Goal: Task Accomplishment & Management: Complete application form

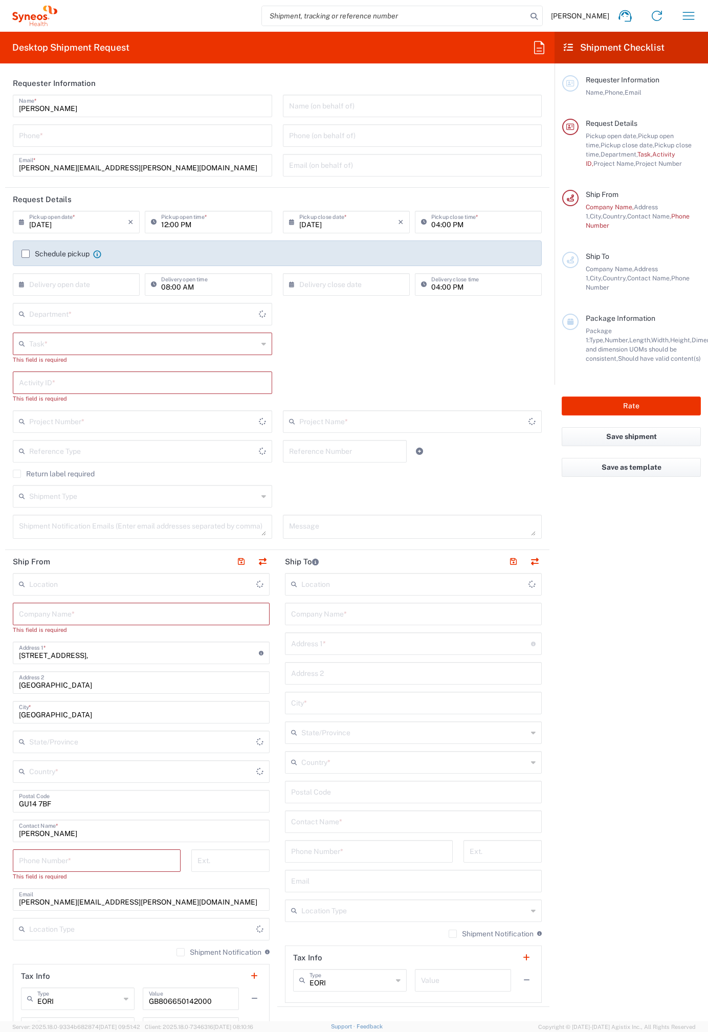
type input "4510"
type input "[GEOGRAPHIC_DATA]"
type input "Syneos Health UK Limited"
drag, startPoint x: 468, startPoint y: 287, endPoint x: 485, endPoint y: 284, distance: 17.2
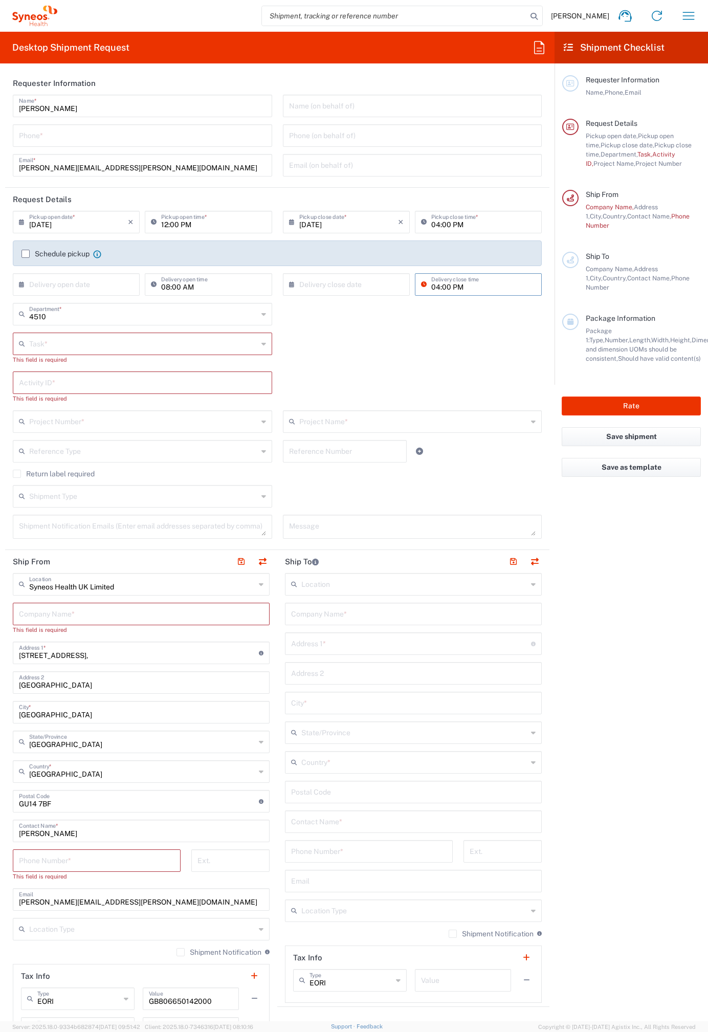
click at [492, 289] on input "04:00 PM" at bounding box center [483, 284] width 104 height 18
type input "09:00 am"
type input "09:00 AM"
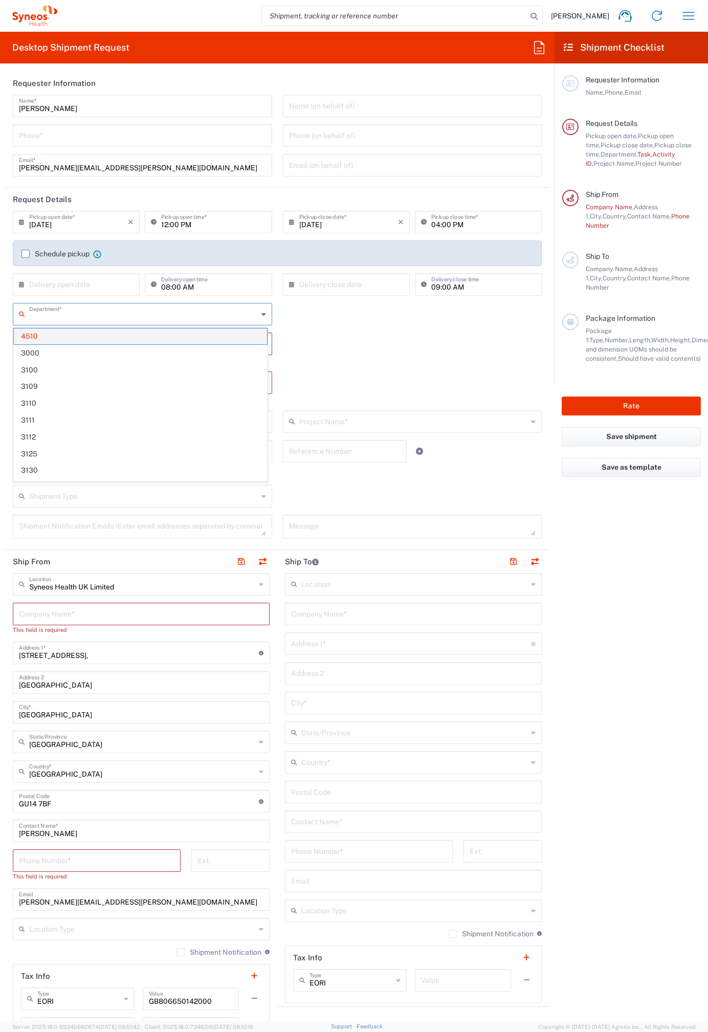
click at [148, 336] on span "4510" at bounding box center [140, 336] width 253 height 16
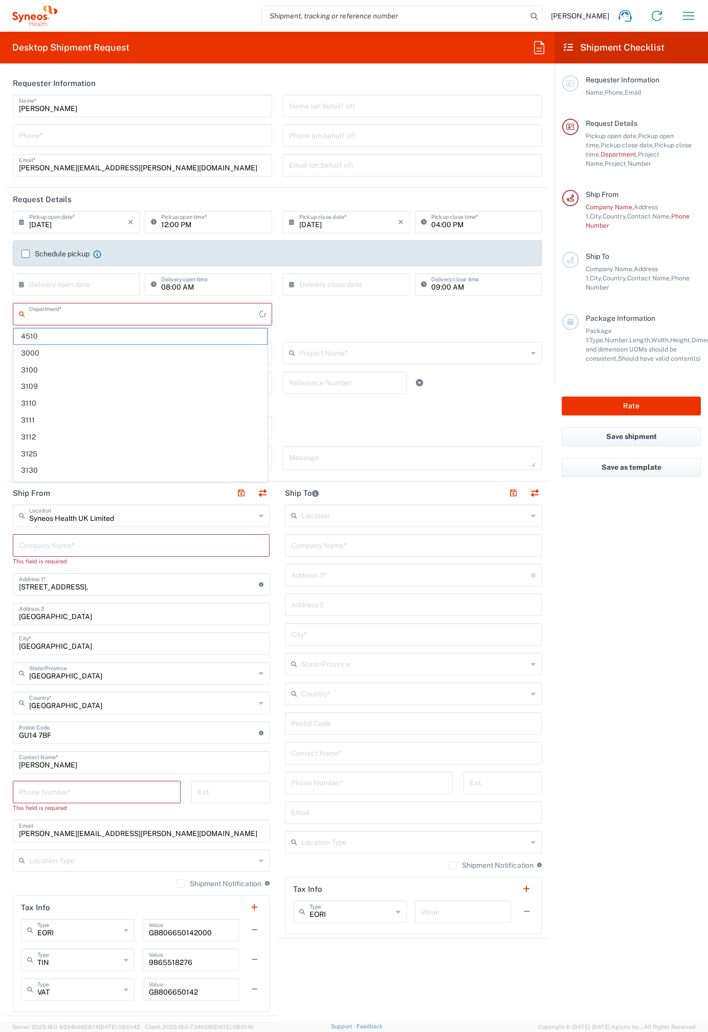
click at [232, 318] on input "text" at bounding box center [144, 313] width 230 height 18
type input "4510"
click at [95, 340] on span "4510" at bounding box center [140, 336] width 253 height 16
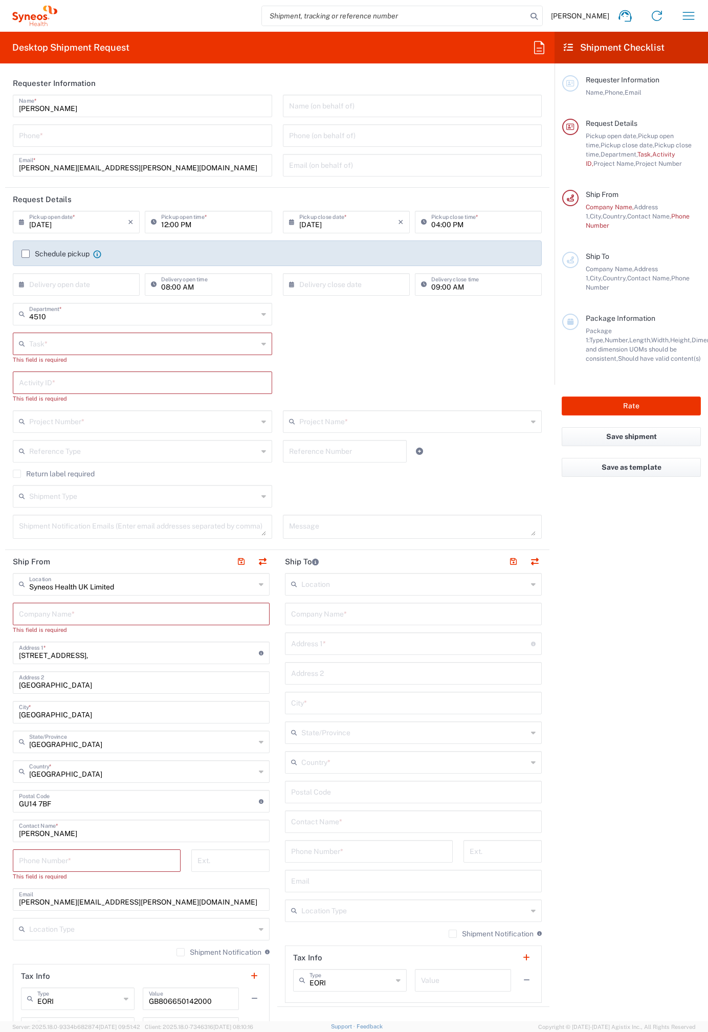
click at [261, 342] on icon at bounding box center [263, 344] width 5 height 16
click at [70, 366] on span "Break/Fix" at bounding box center [140, 366] width 253 height 16
type input "Break/Fix"
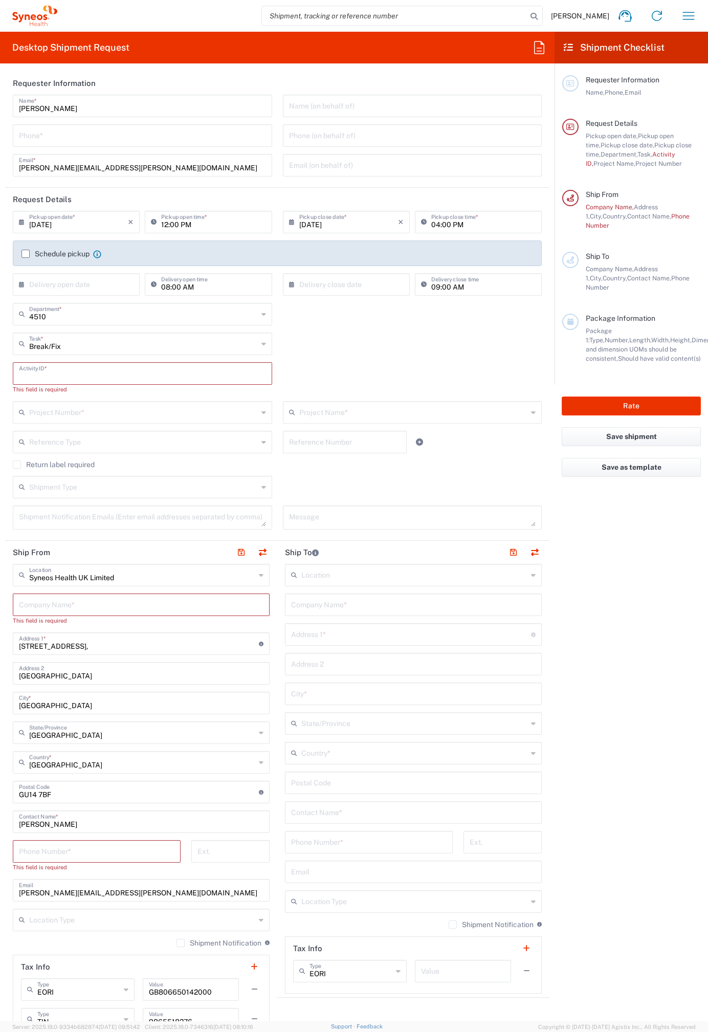
click at [199, 371] on input "text" at bounding box center [142, 373] width 247 height 18
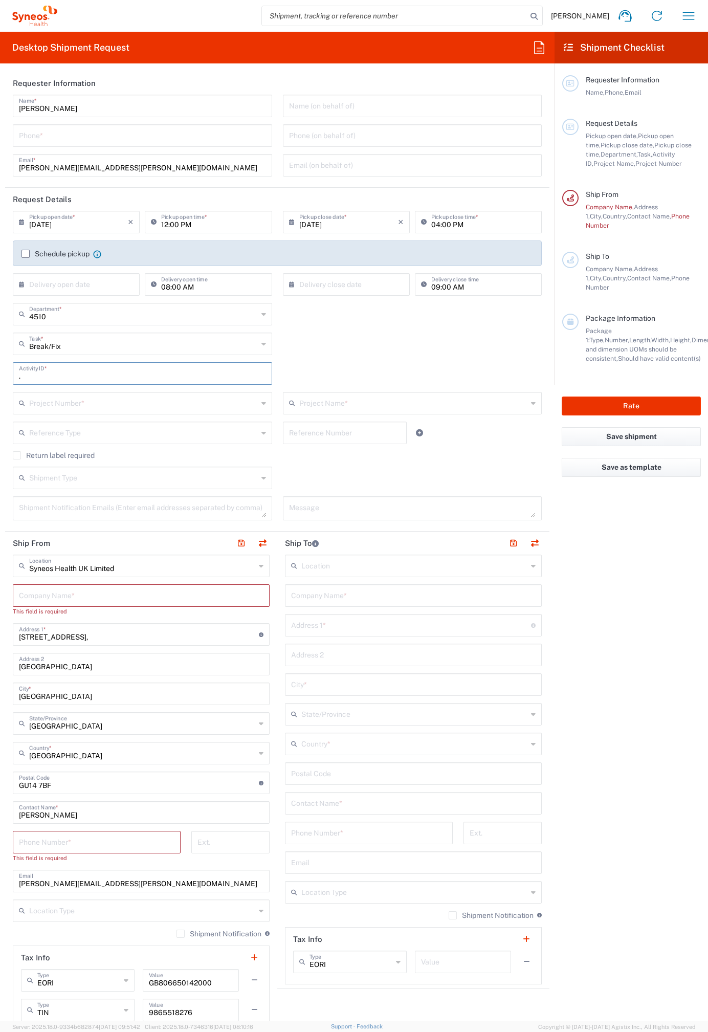
type input "."
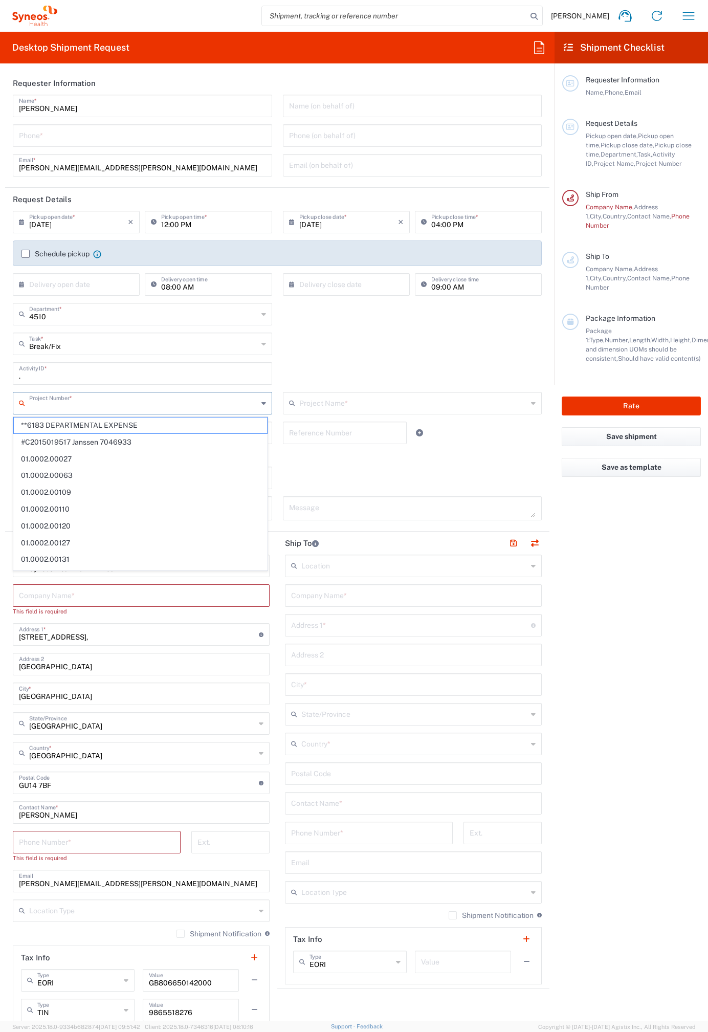
click at [150, 397] on input "text" at bounding box center [143, 402] width 229 height 18
click at [345, 360] on div "Break/Fix Task * Break/Fix Inventory Transfer New Hire Other Refresh" at bounding box center [278, 348] width 540 height 30
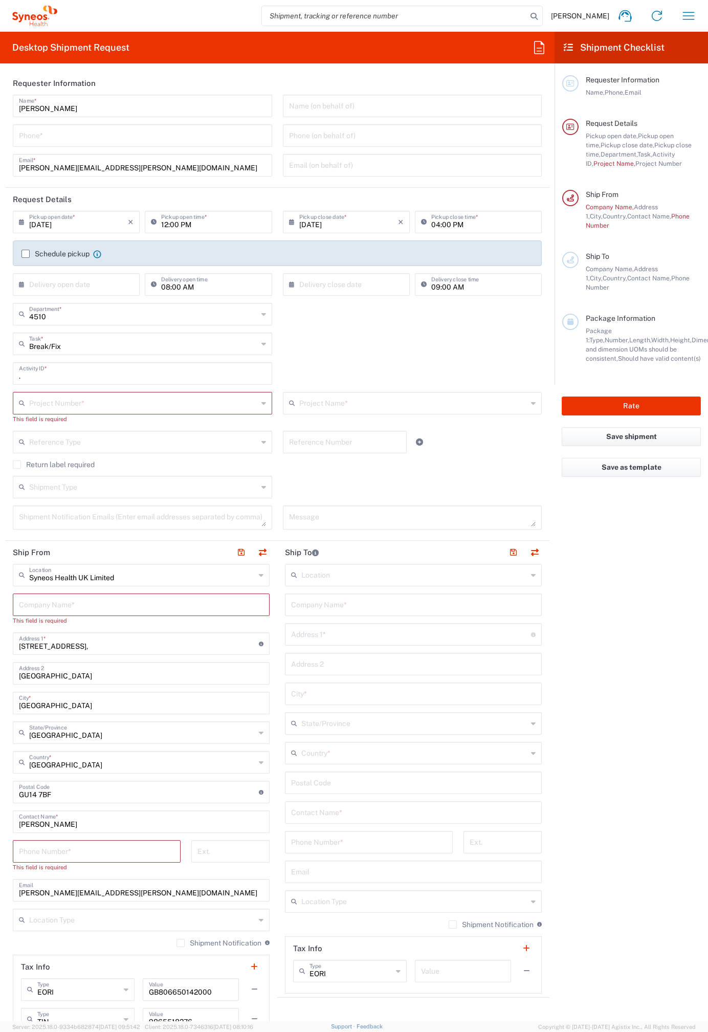
click at [27, 251] on label "Schedule pickup" at bounding box center [55, 254] width 68 height 8
click at [26, 254] on input "Schedule pickup" at bounding box center [26, 254] width 0 height 0
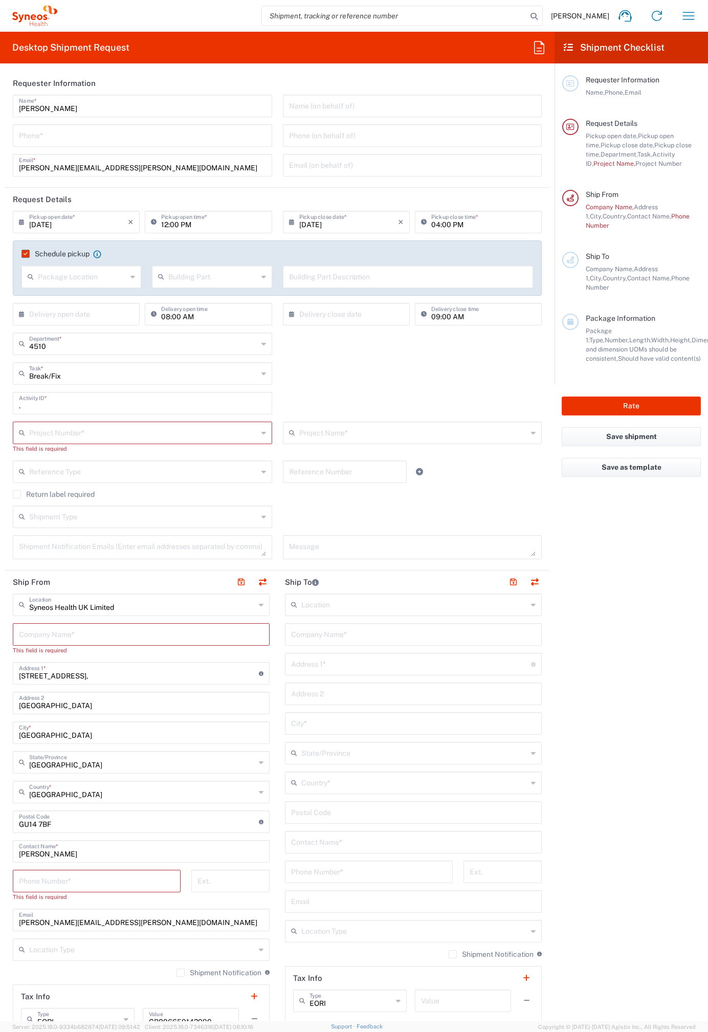
click at [97, 279] on input "text" at bounding box center [82, 276] width 89 height 18
click at [100, 294] on span "Front" at bounding box center [81, 299] width 116 height 16
type input "Front"
click at [206, 274] on input "text" at bounding box center [212, 276] width 89 height 18
click at [204, 313] on span "Building" at bounding box center [209, 316] width 116 height 16
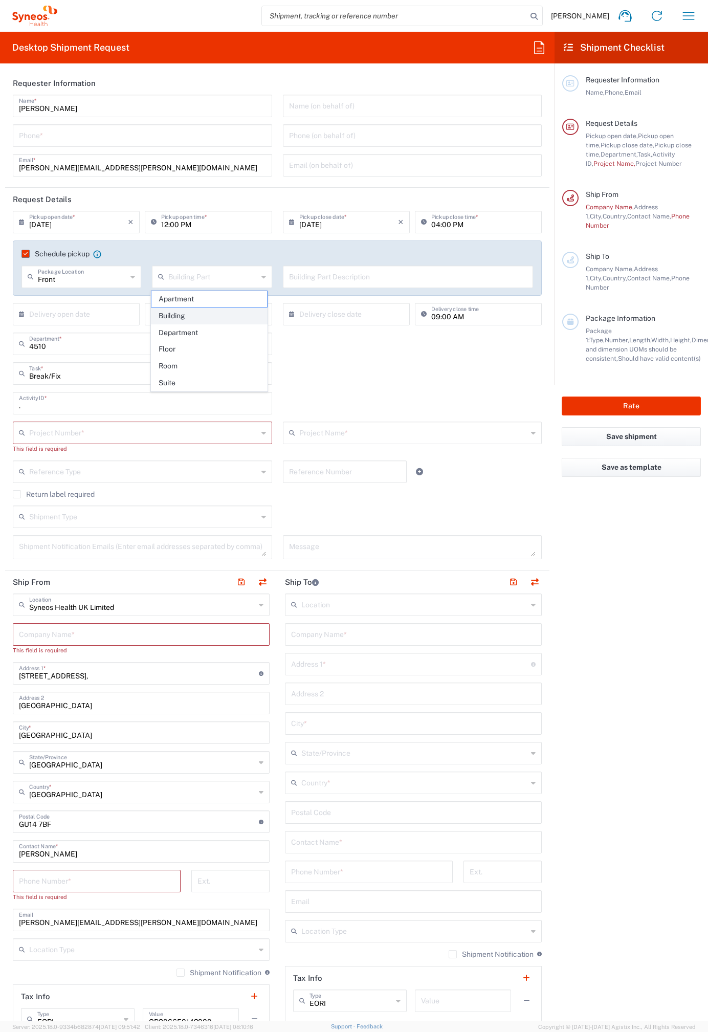
type input "Building"
click at [317, 279] on input "text" at bounding box center [408, 276] width 238 height 18
click at [259, 605] on icon at bounding box center [261, 604] width 5 height 16
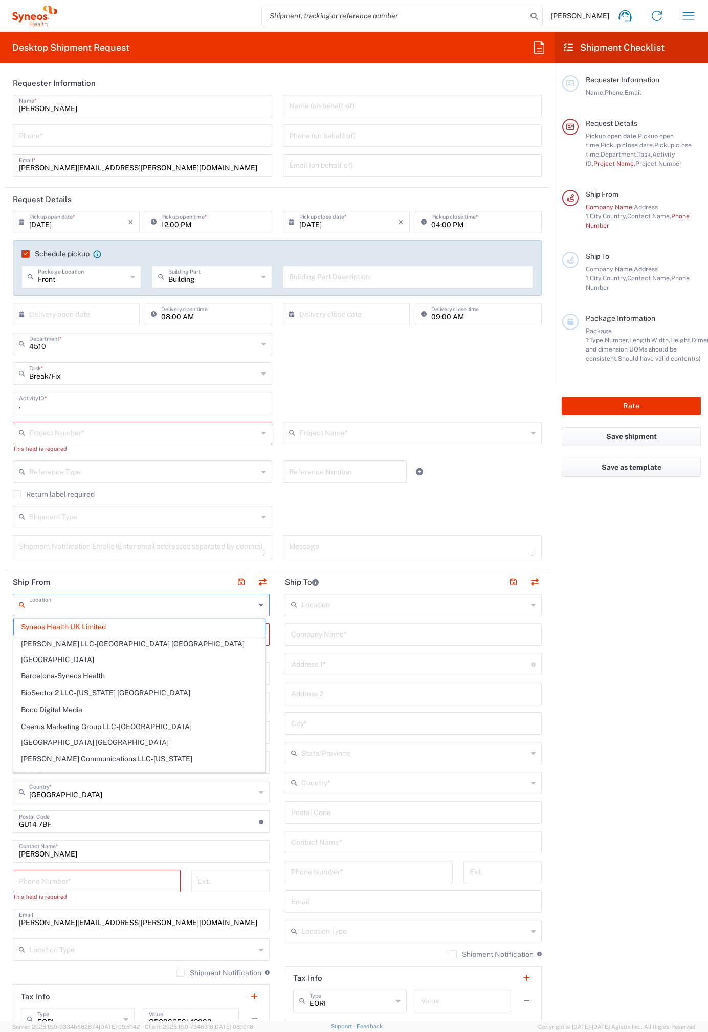
click at [139, 565] on div "Shipment Notification Emails (Enter email addresses separated by comma)" at bounding box center [143, 550] width 270 height 31
type input "Syneos Health UK Limited"
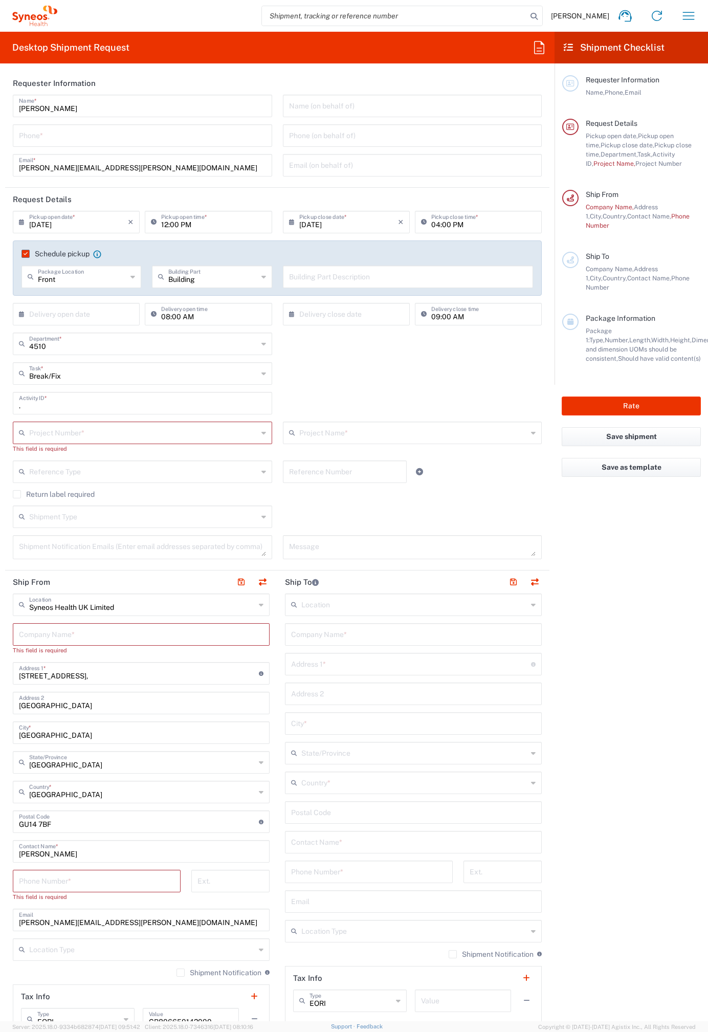
click at [103, 635] on input "text" at bounding box center [141, 634] width 245 height 18
drag, startPoint x: 132, startPoint y: 676, endPoint x: -3, endPoint y: 673, distance: 134.6
click at [0, 673] on html "[PERSON_NAME] Home Shipment estimator Shipment tracking Desktop shipment reques…" at bounding box center [354, 516] width 708 height 1032
click at [73, 636] on input "text" at bounding box center [141, 634] width 245 height 18
type input "R"
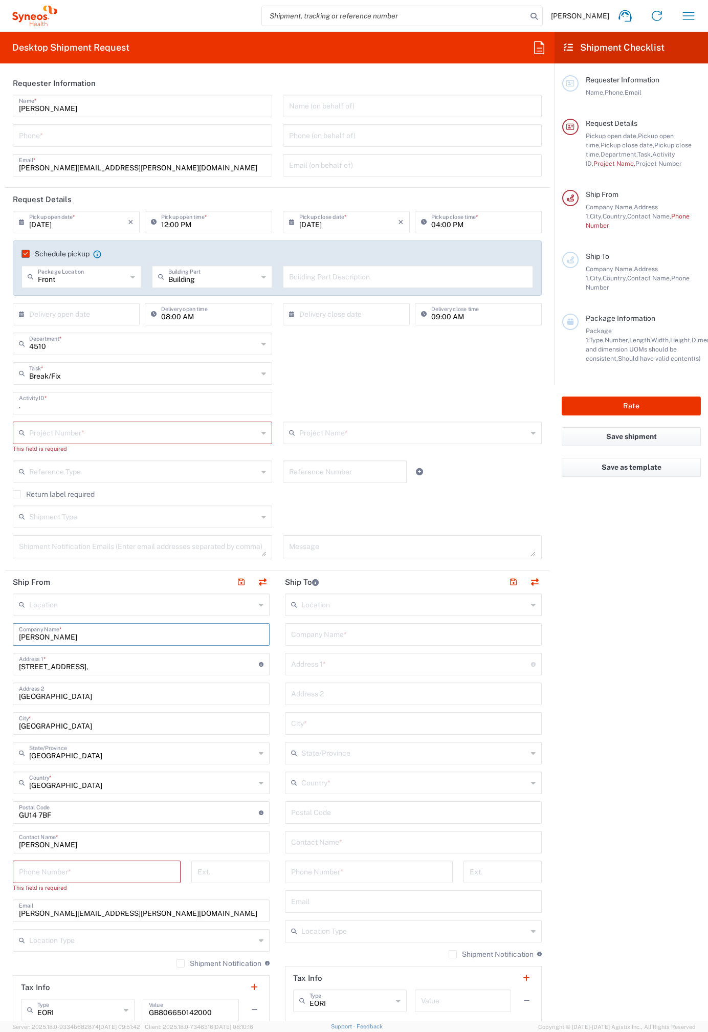
type input "[PERSON_NAME]"
drag, startPoint x: 80, startPoint y: 667, endPoint x: -1, endPoint y: 662, distance: 81.0
click at [0, 662] on html "[PERSON_NAME] Home Shipment estimator Shipment tracking Desktop shipment reques…" at bounding box center [354, 516] width 708 height 1032
type input "[STREET_ADDRESS]"
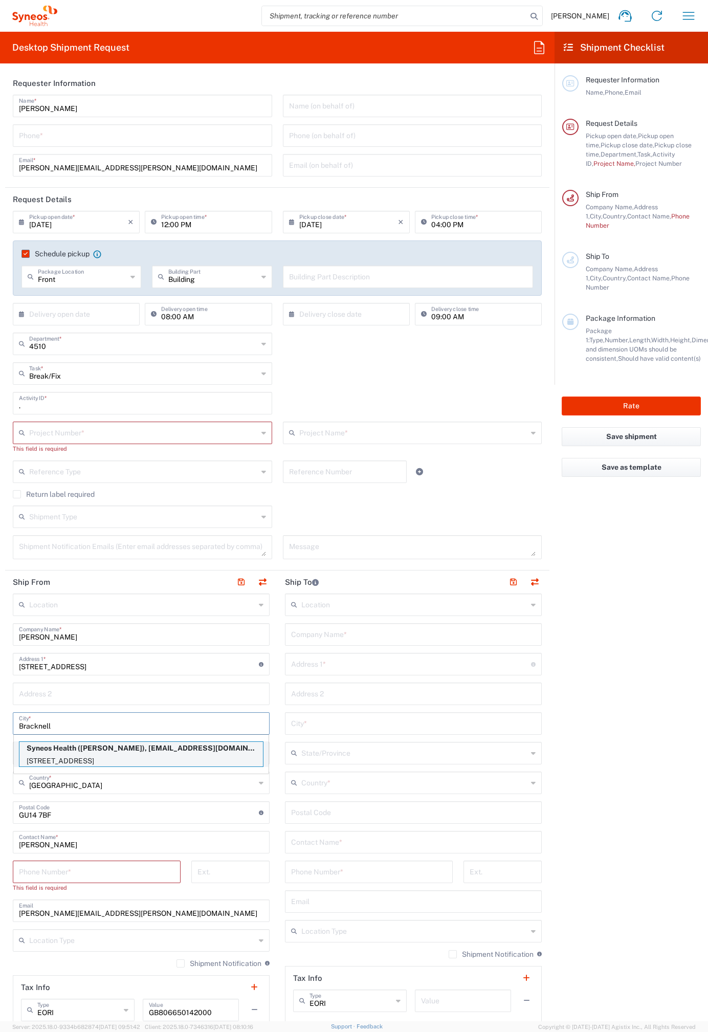
type input "Bracknell"
click at [142, 760] on p "[STREET_ADDRESS]" at bounding box center [141, 761] width 244 height 13
type input "Syneos Health"
type input "RG12 7NU"
type input "07740195759"
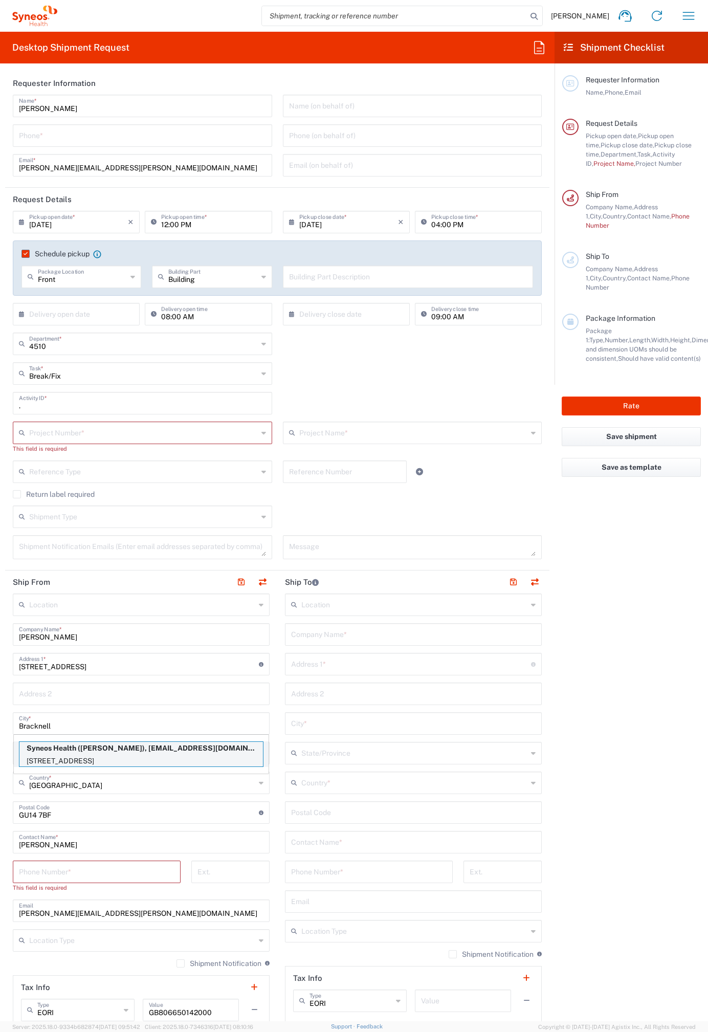
type input "[EMAIL_ADDRESS][DOMAIN_NAME]"
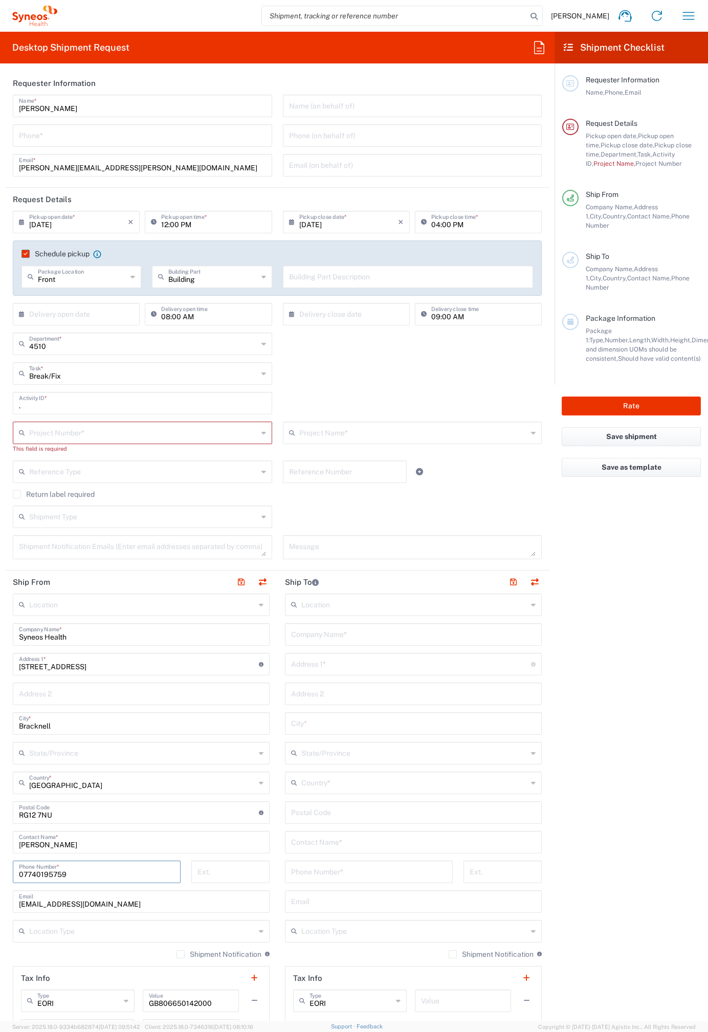
drag, startPoint x: 69, startPoint y: 874, endPoint x: 10, endPoint y: 873, distance: 58.8
click at [10, 873] on div "07740195759 Phone Number *" at bounding box center [97, 875] width 179 height 30
type input "07812176749"
drag, startPoint x: 86, startPoint y: 903, endPoint x: -3, endPoint y: 903, distance: 88.5
click at [0, 903] on html "[PERSON_NAME] Home Shipment estimator Shipment tracking Desktop shipment reques…" at bounding box center [354, 516] width 708 height 1032
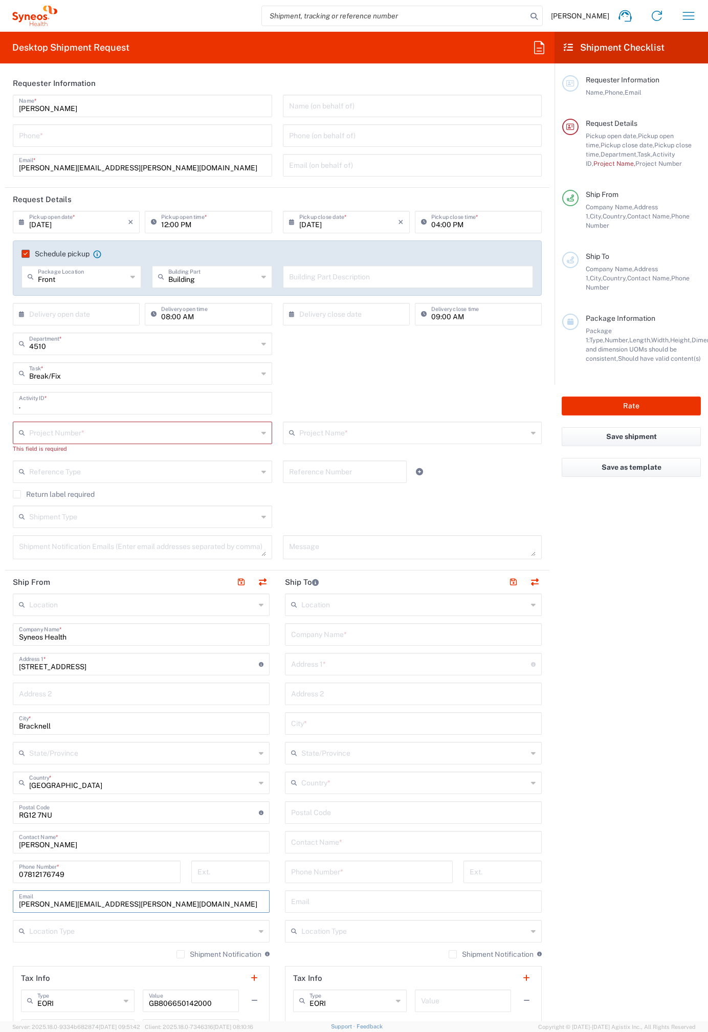
type input "[PERSON_NAME][EMAIL_ADDRESS][PERSON_NAME][DOMAIN_NAME]"
click at [155, 932] on input "text" at bounding box center [142, 930] width 226 height 18
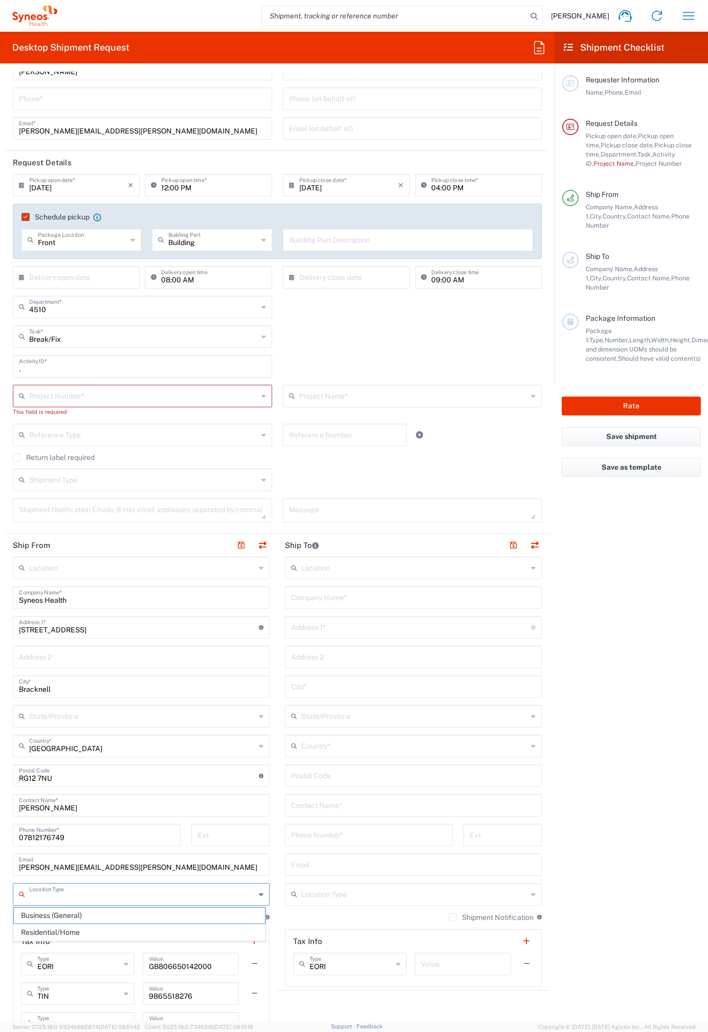
scroll to position [38, 0]
click at [87, 928] on span "Residential/Home" at bounding box center [139, 932] width 251 height 16
type input "Residential/Home"
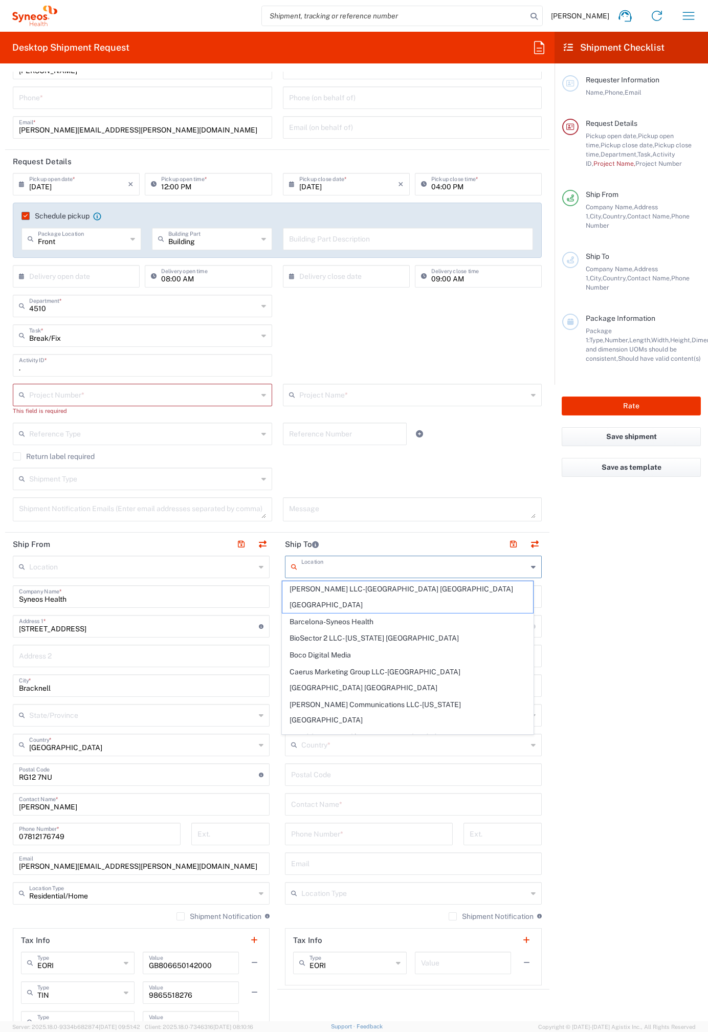
click at [350, 572] on input "text" at bounding box center [414, 566] width 226 height 18
click at [605, 642] on agx-form-checklist "Shipment Checklist Requester Information Name, Phone, Email Request Details Pic…" at bounding box center [631, 526] width 153 height 989
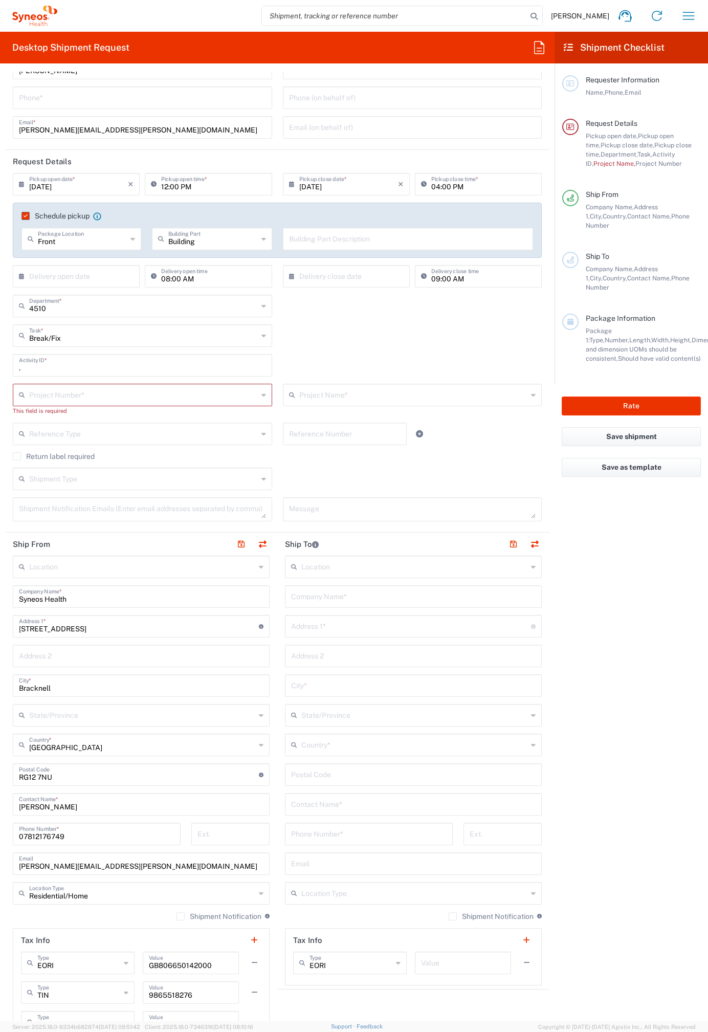
click at [318, 600] on input "text" at bounding box center [413, 596] width 245 height 18
type input "Syneos Health"
click at [591, 660] on agx-form-checklist "Shipment Checklist Requester Information Name, Phone, Email Request Details Pic…" at bounding box center [631, 526] width 153 height 989
click at [602, 660] on agx-form-checklist "Shipment Checklist Requester Information Name, Phone, Email Request Details Pic…" at bounding box center [631, 526] width 153 height 989
click at [586, 569] on agx-form-checklist "Shipment Checklist Requester Information Name, Phone, Email Request Details Pic…" at bounding box center [631, 526] width 153 height 989
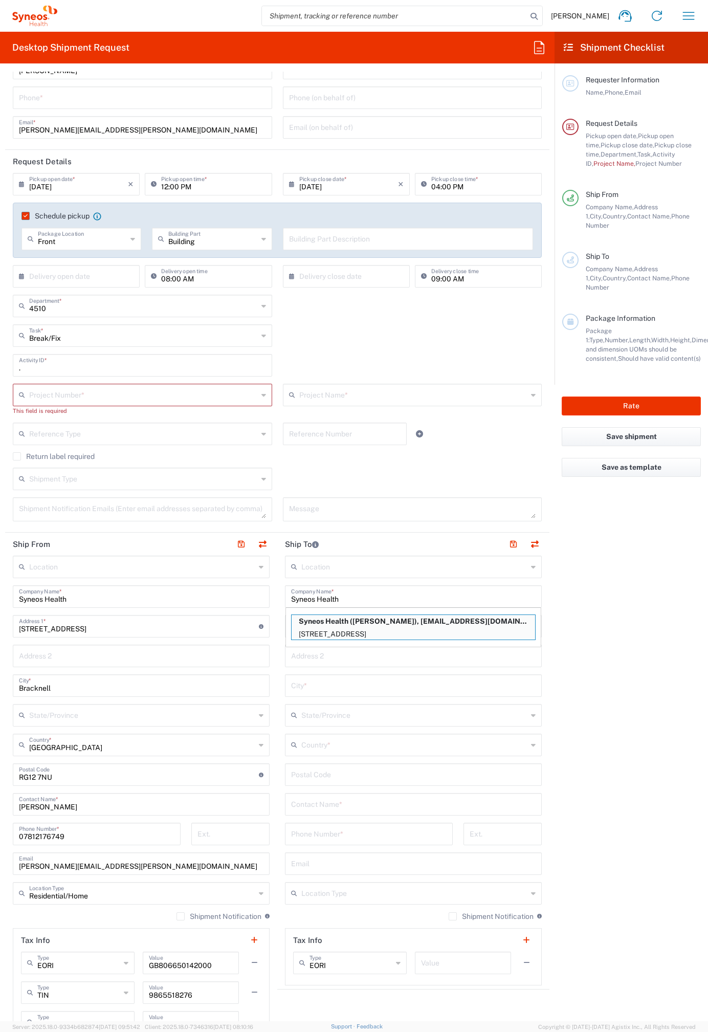
click at [494, 590] on input "Syneos Health" at bounding box center [413, 596] width 245 height 18
click at [430, 569] on input "text" at bounding box center [414, 566] width 226 height 18
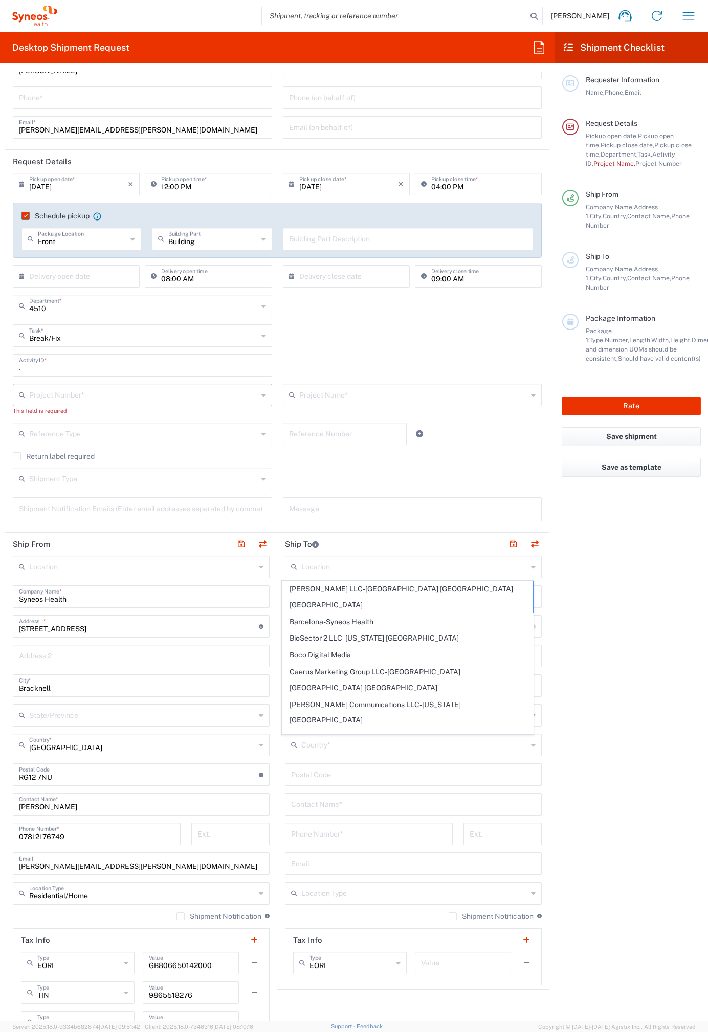
click at [581, 611] on agx-form-checklist "Shipment Checklist Requester Information Name, Phone, Email Request Details Pic…" at bounding box center [631, 526] width 153 height 989
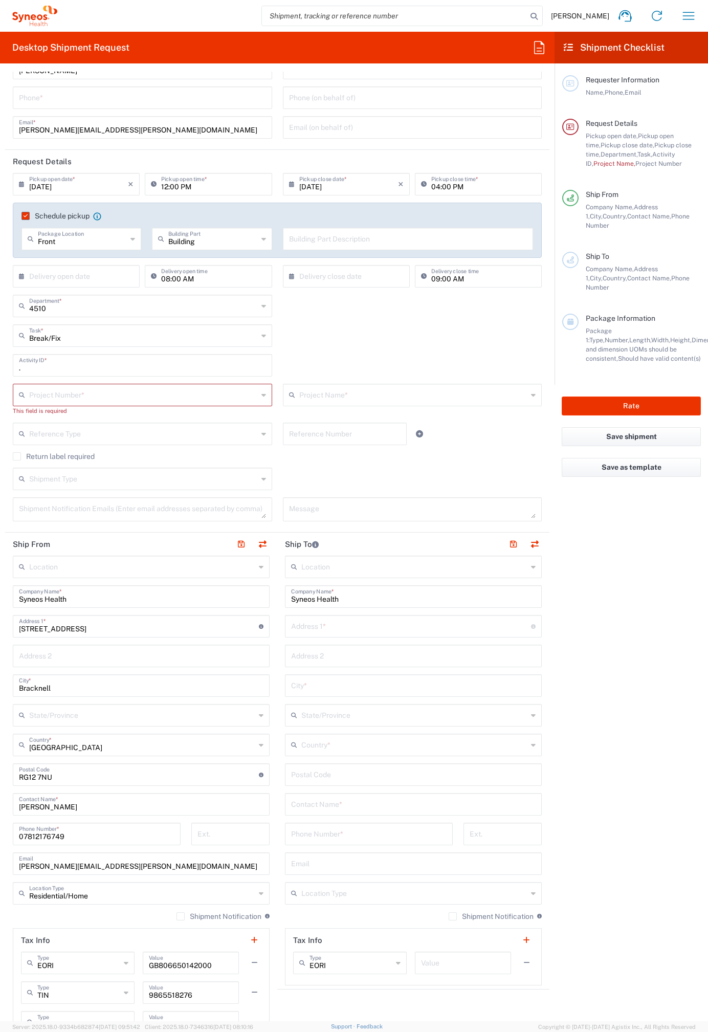
click at [413, 628] on input "text" at bounding box center [411, 625] width 240 height 18
click at [395, 628] on input "text" at bounding box center [411, 625] width 240 height 18
paste input "[STREET_ADDRESS]"
type input "[STREET_ADDRESS]"
click at [355, 685] on input "text" at bounding box center [413, 685] width 245 height 18
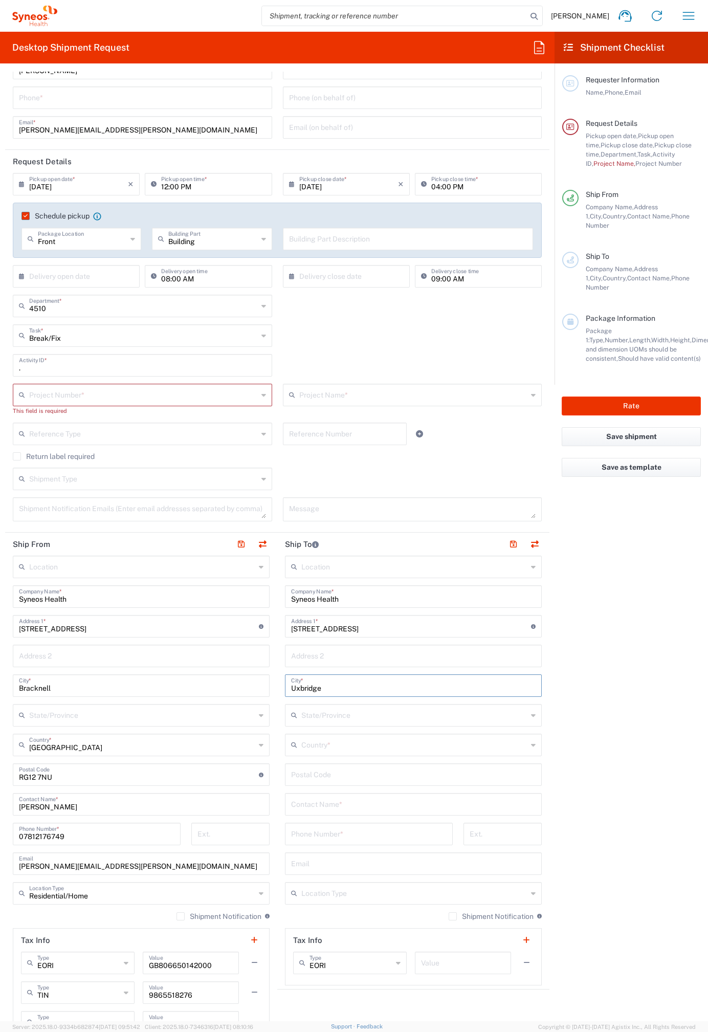
type input "Uxbridge"
click at [351, 717] on input "text" at bounding box center [414, 714] width 226 height 18
click at [631, 793] on agx-form-checklist "Shipment Checklist Requester Information Name, Phone, Email Request Details Pic…" at bounding box center [631, 526] width 153 height 989
click at [336, 776] on input "undefined" at bounding box center [413, 774] width 245 height 18
paste input "UB10 9PR"
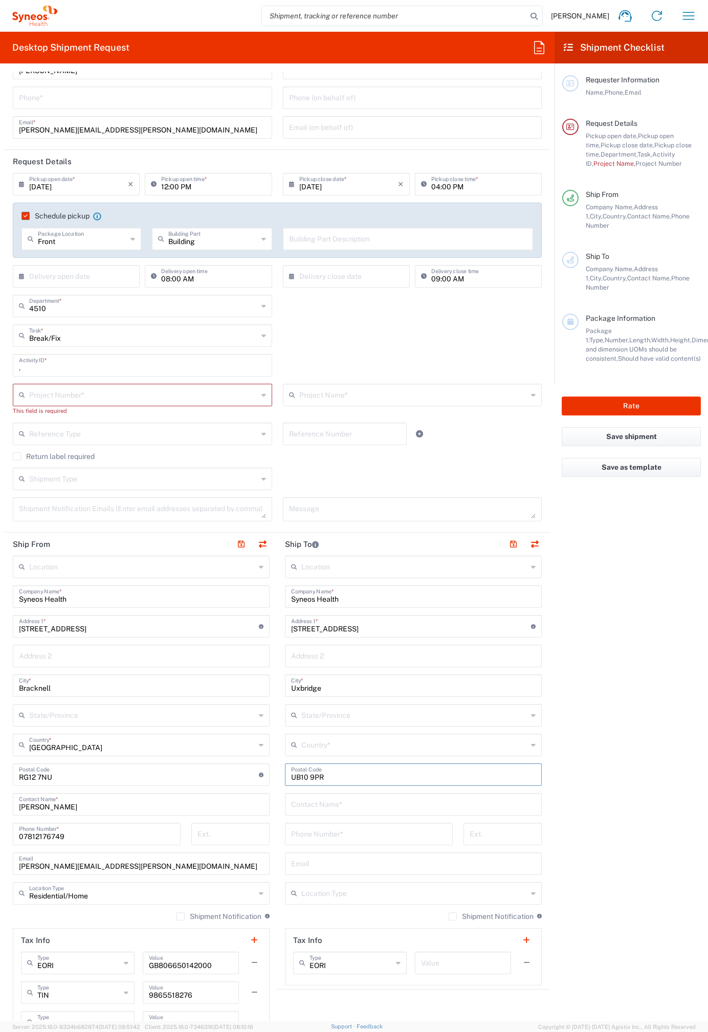
type input "UB10 9PR"
paste input "[PERSON_NAME]"
type input "[PERSON_NAME]"
drag, startPoint x: 326, startPoint y: 831, endPoint x: 321, endPoint y: 833, distance: 5.3
click at [326, 831] on input "tel" at bounding box center [369, 833] width 156 height 18
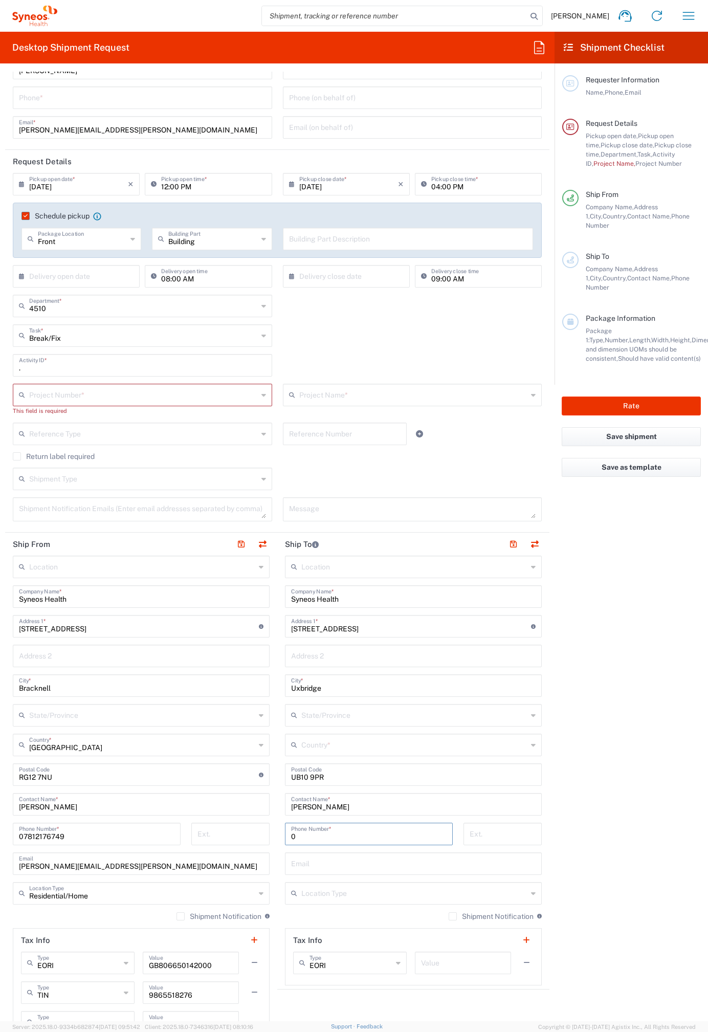
paste input "7971261187"
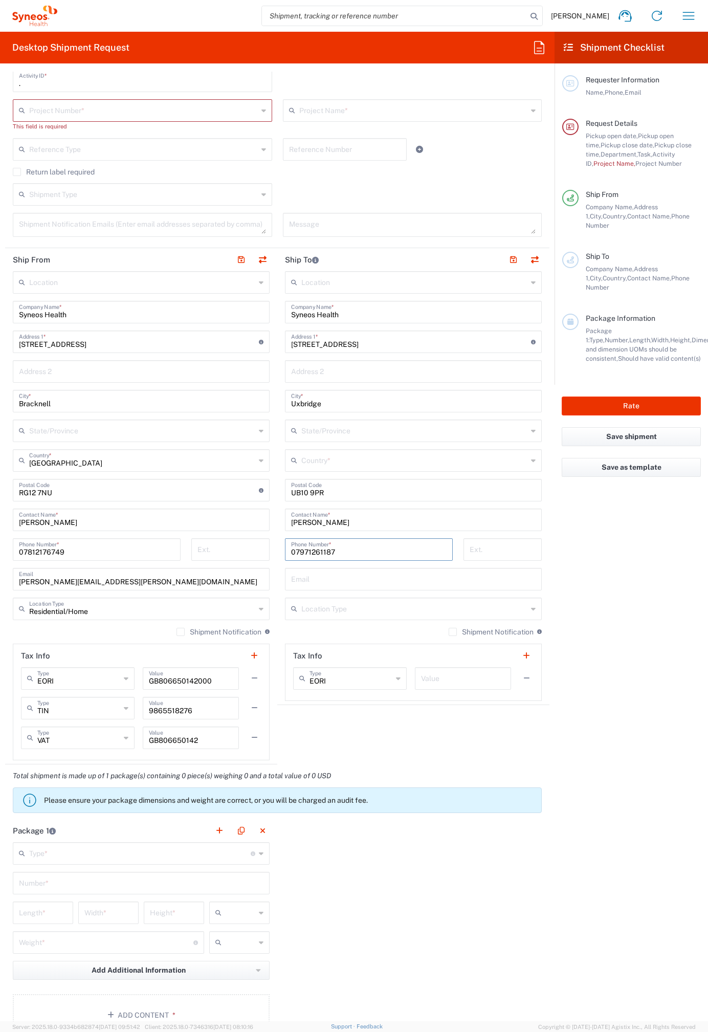
scroll to position [330, 0]
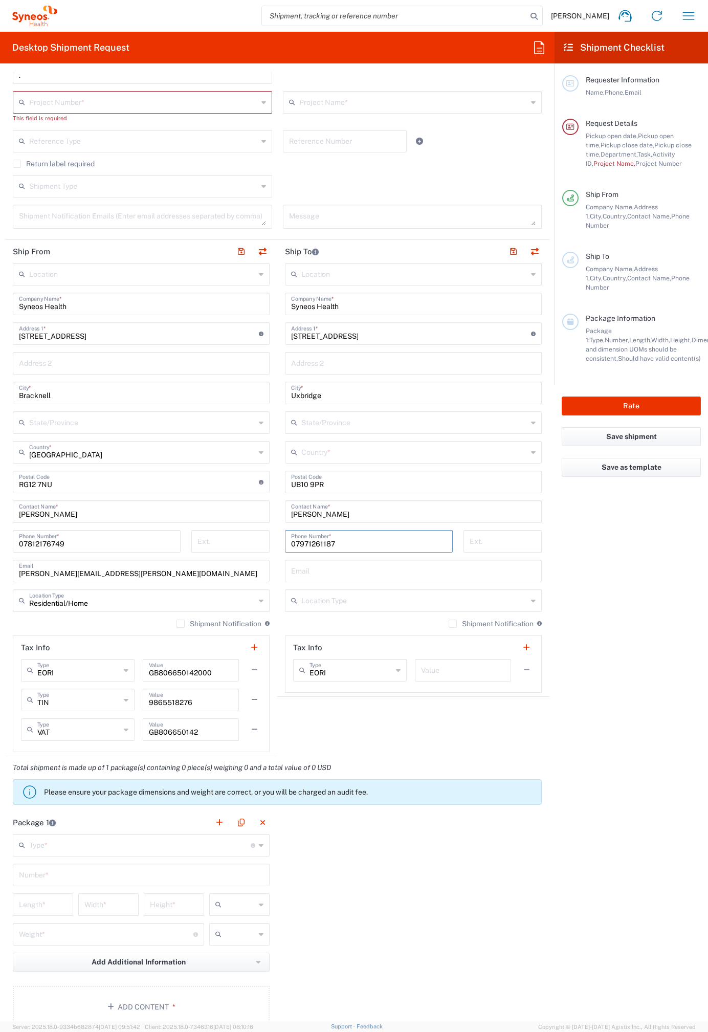
type input "07971261187"
click at [333, 570] on input "text" at bounding box center [413, 570] width 245 height 18
paste input "[PERSON_NAME][EMAIL_ADDRESS][PERSON_NAME][DOMAIN_NAME]"
type input "[PERSON_NAME][EMAIL_ADDRESS][PERSON_NAME][DOMAIN_NAME]"
click at [330, 601] on input "text" at bounding box center [414, 600] width 226 height 18
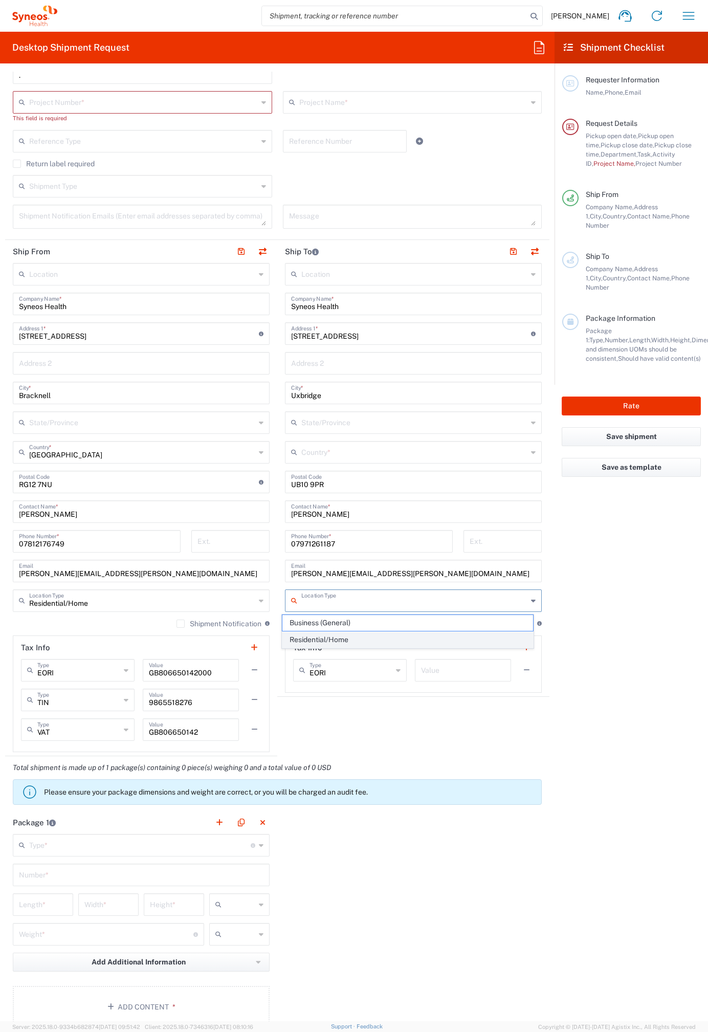
click at [327, 635] on span "Residential/Home" at bounding box center [407, 640] width 251 height 16
type input "Residential/Home"
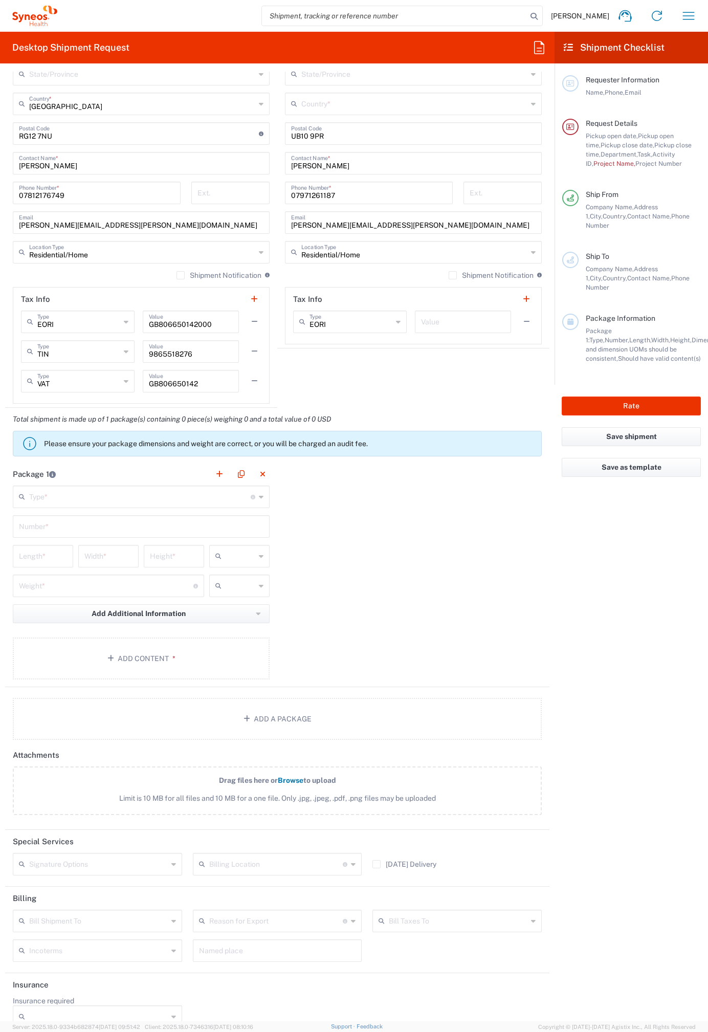
scroll to position [697, 0]
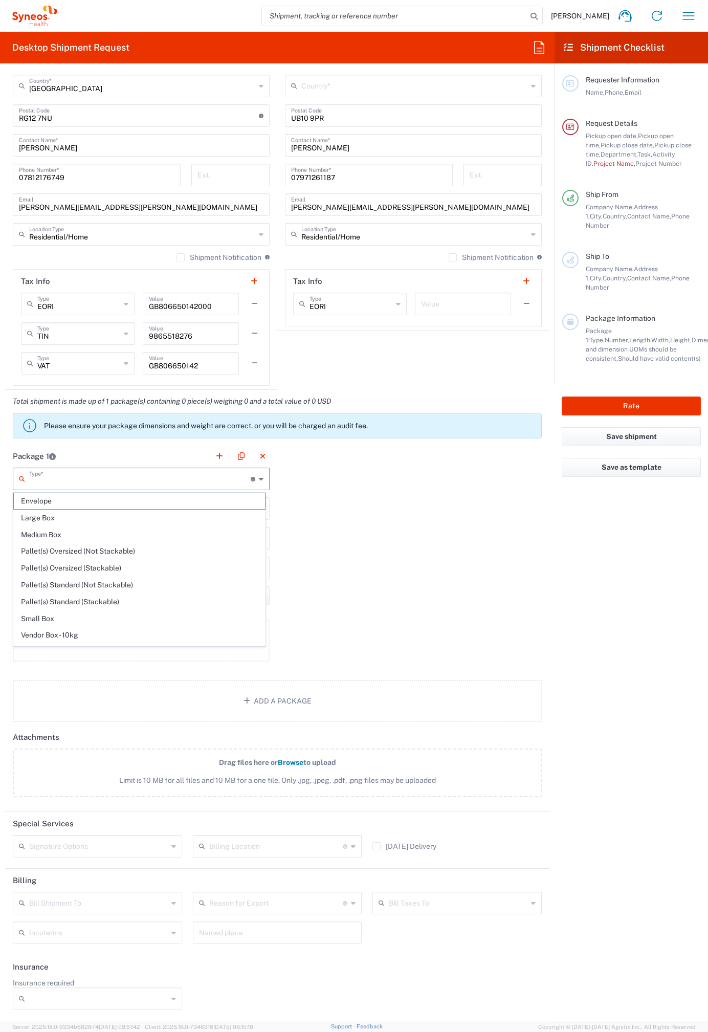
click at [119, 470] on input "text" at bounding box center [140, 478] width 222 height 18
click at [69, 505] on span "Medium Box" at bounding box center [139, 504] width 251 height 16
type input "Medium Box"
type input "13"
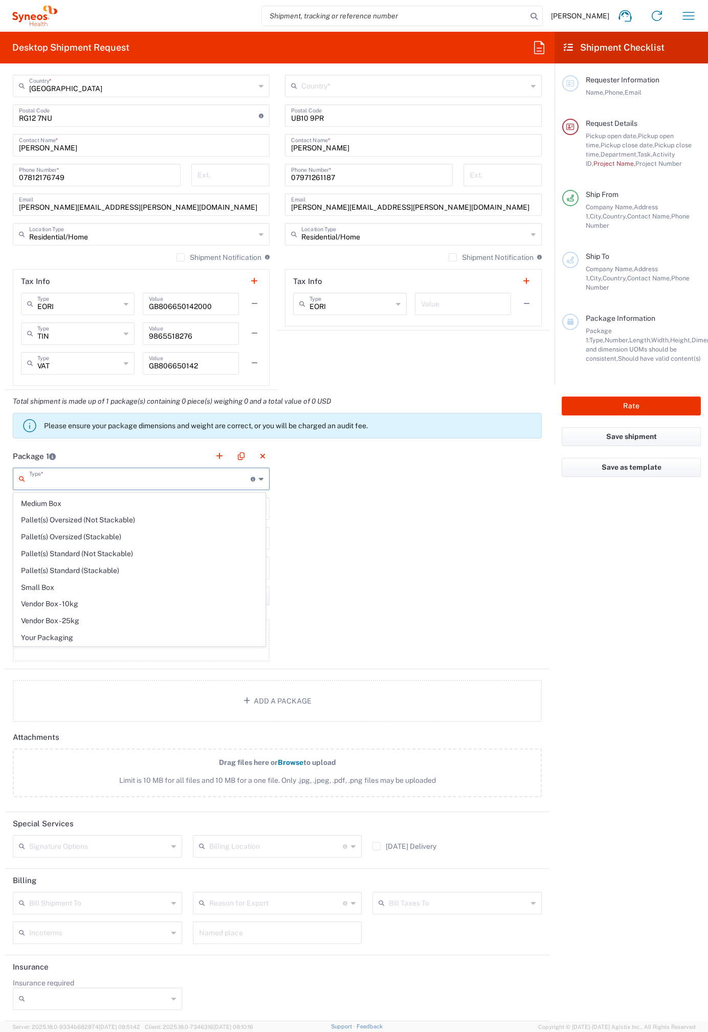
type input "11.5"
type input "2.5"
type input "in"
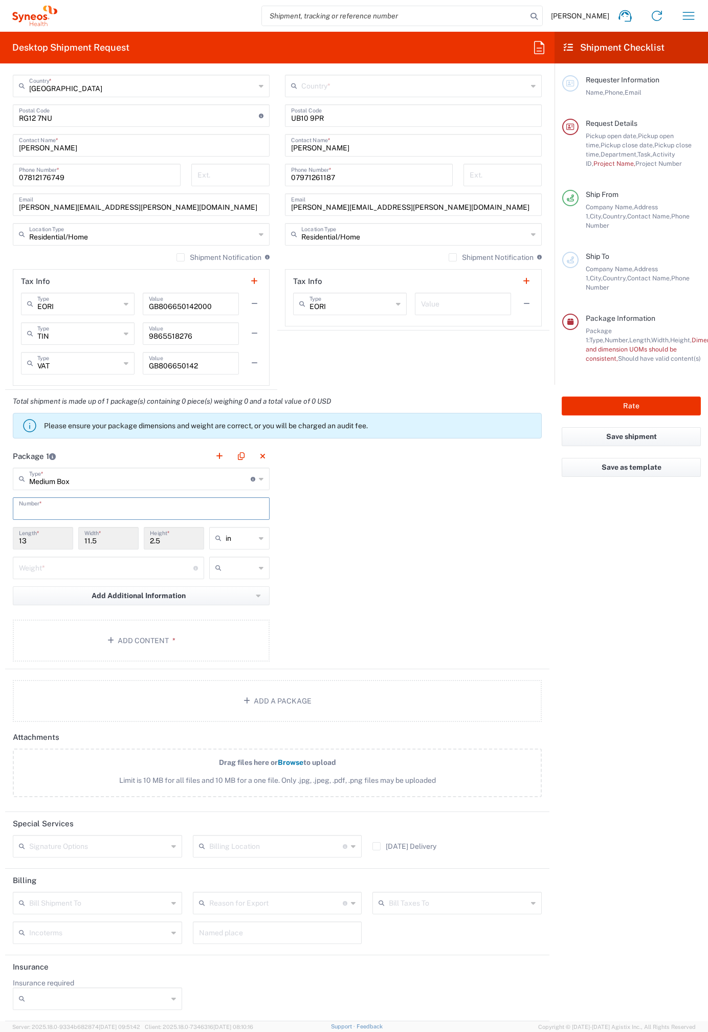
click at [164, 507] on input "text" at bounding box center [141, 508] width 245 height 18
type input "1"
click at [389, 588] on div "Package 1 Medium Box Type * Material used to package goods Envelope Large Box M…" at bounding box center [277, 557] width 544 height 225
click at [121, 571] on input "number" at bounding box center [106, 567] width 174 height 18
type input "3"
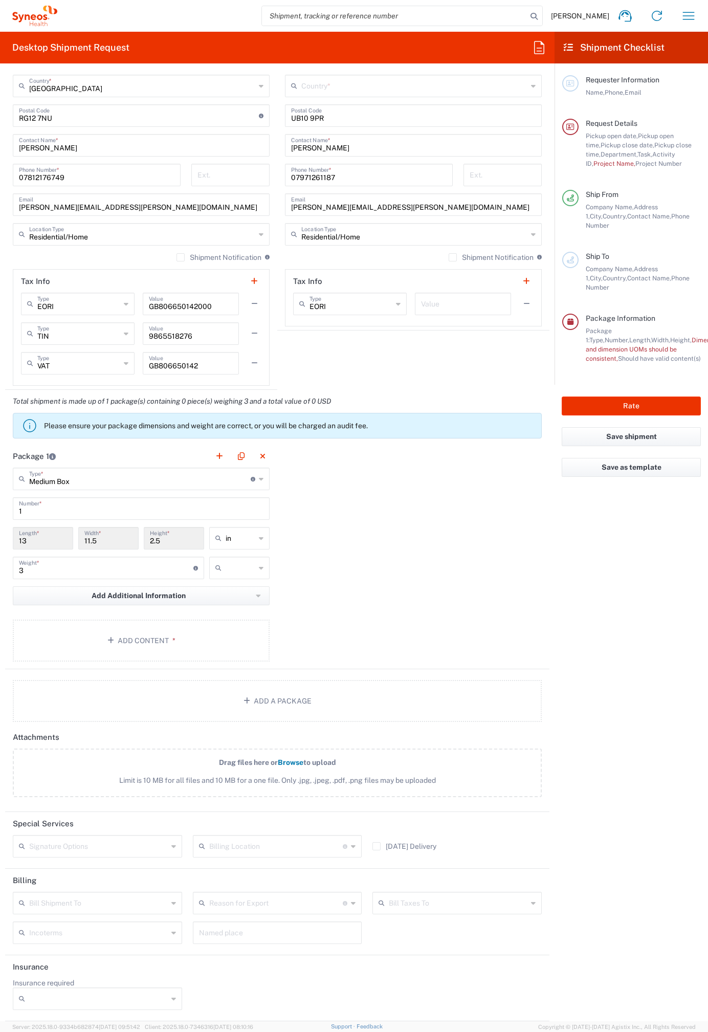
click at [361, 601] on div "Package 1 Medium Box Type * Material used to package goods Envelope Large Box M…" at bounding box center [277, 557] width 544 height 225
click at [246, 568] on input "text" at bounding box center [241, 568] width 30 height 16
click at [236, 586] on span "kgs" at bounding box center [235, 590] width 57 height 16
type input "kgs"
click at [353, 617] on div "Package 1 Medium Box Type * Material used to package goods Envelope Large Box M…" at bounding box center [277, 557] width 544 height 225
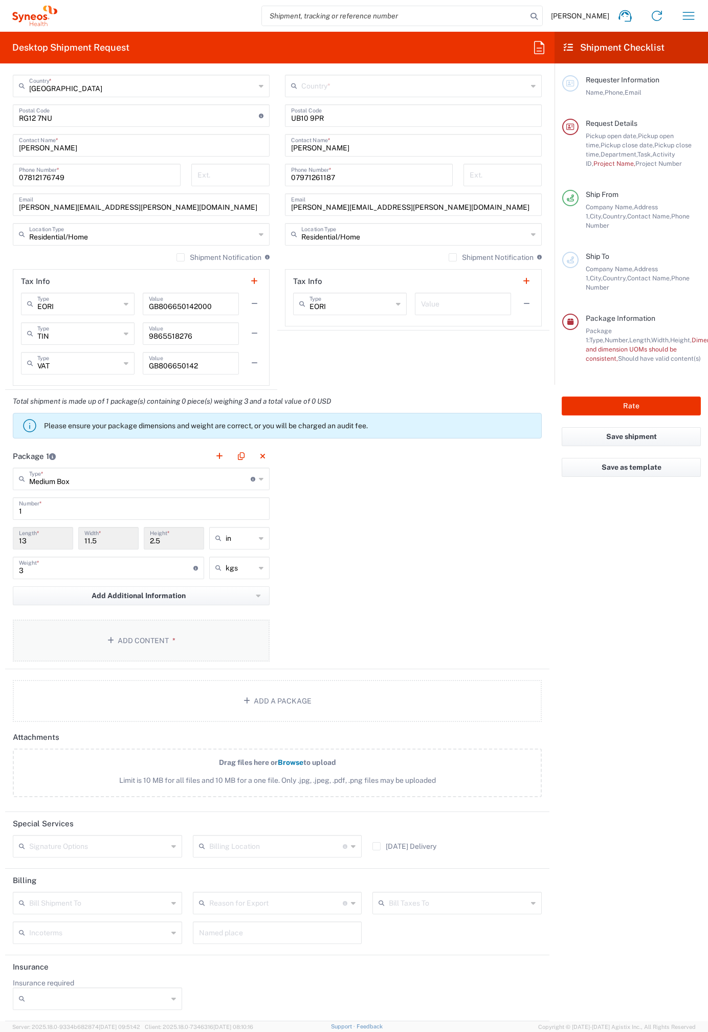
click at [204, 649] on button "Add Content *" at bounding box center [141, 641] width 257 height 42
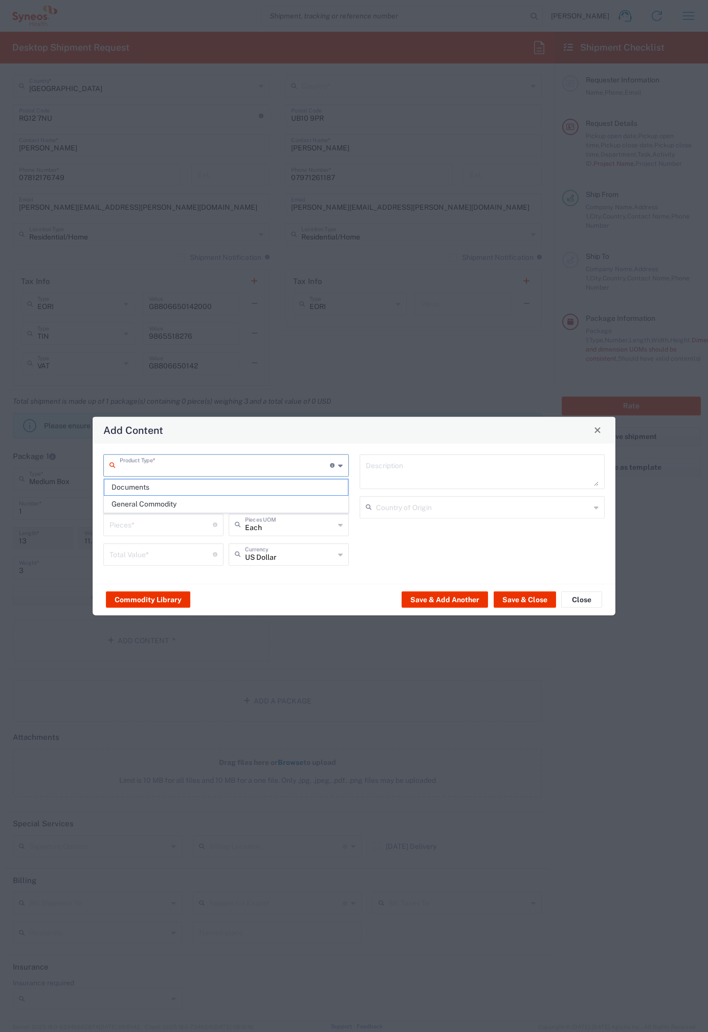
click at [242, 458] on input "text" at bounding box center [225, 464] width 210 height 18
click at [153, 506] on span "General Commodity" at bounding box center [226, 504] width 244 height 16
type input "General Commodity"
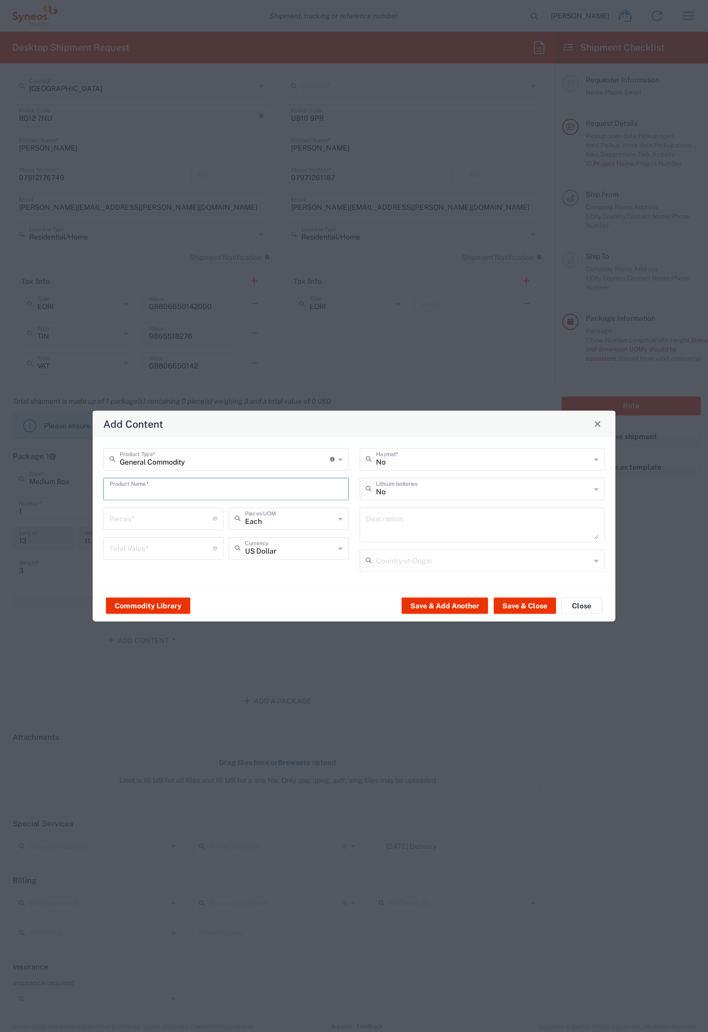
click at [329, 480] on input "text" at bounding box center [225, 488] width 233 height 18
type input "L"
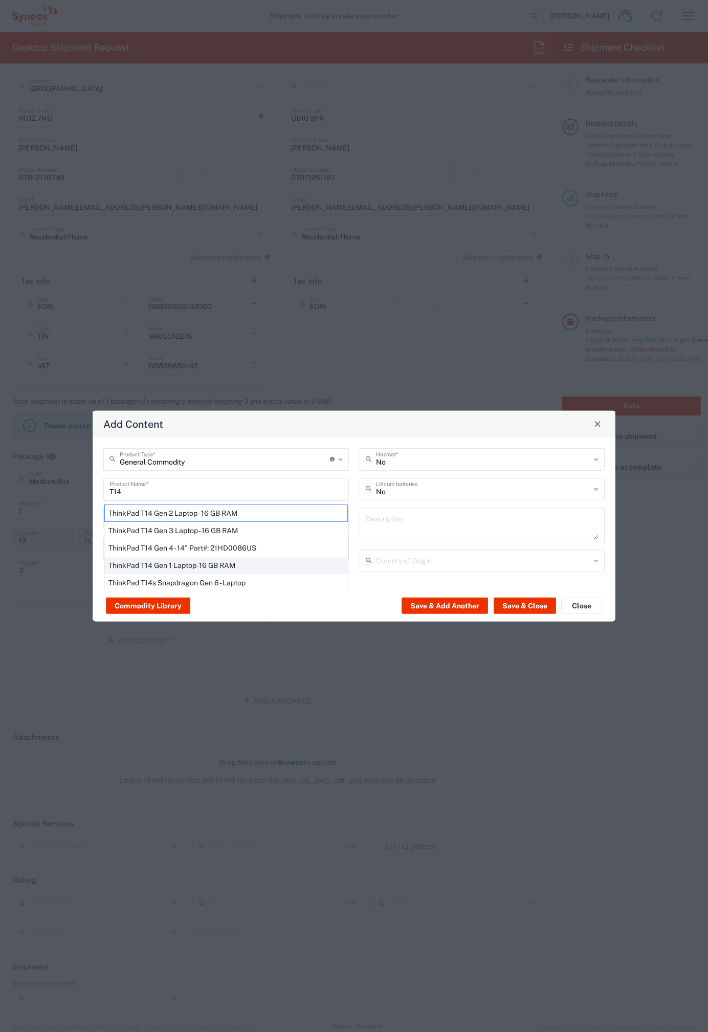
click at [222, 566] on div "ThinkPad T14 Gen 1 Laptop -16 GB RAM" at bounding box center [226, 564] width 244 height 17
type input "ThinkPad T14 Gen 1 Laptop -16 GB RAM"
type textarea "Intel Core i5-10210U- 14"- 512 GB SSD"
type input "[GEOGRAPHIC_DATA]"
type input "Yes"
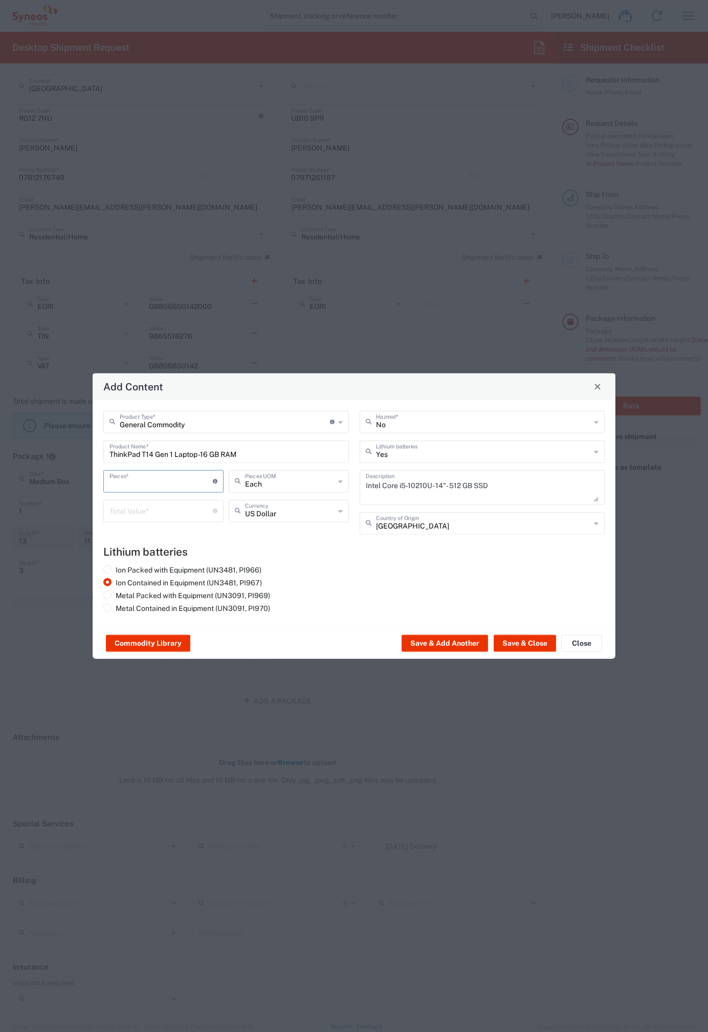
click at [182, 477] on input "number" at bounding box center [160, 480] width 103 height 18
type input "1"
click at [166, 507] on input "number" at bounding box center [160, 510] width 103 height 18
type input "1000"
click at [548, 639] on button "Save & Close" at bounding box center [525, 643] width 62 height 16
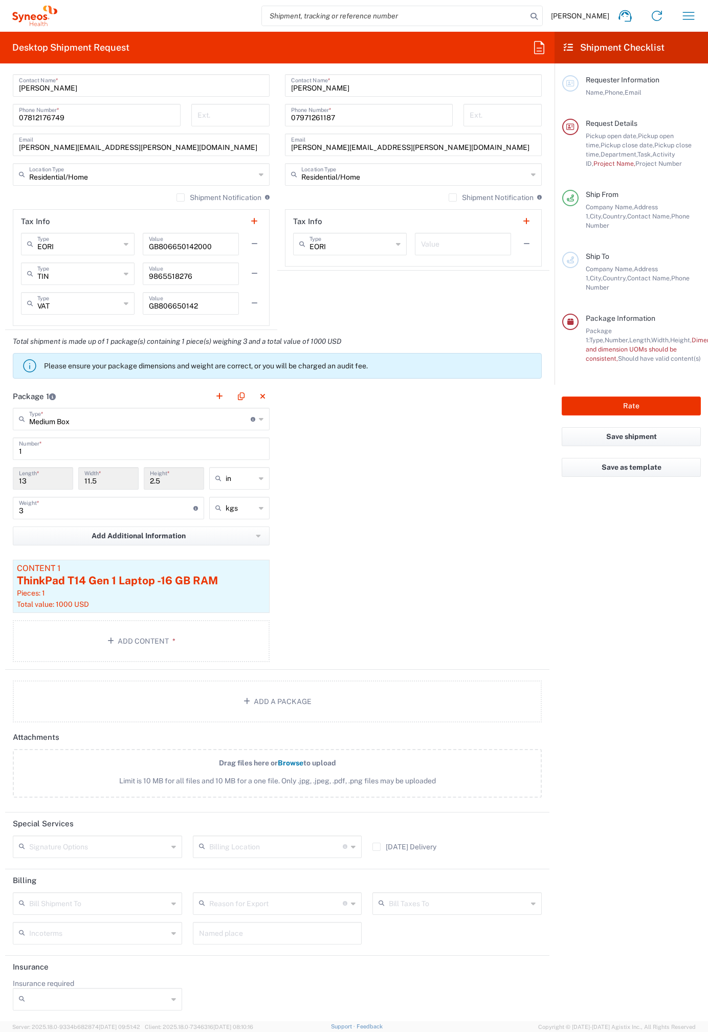
scroll to position [757, 0]
click at [120, 841] on input "text" at bounding box center [98, 845] width 139 height 18
click at [238, 848] on input "text" at bounding box center [276, 845] width 134 height 18
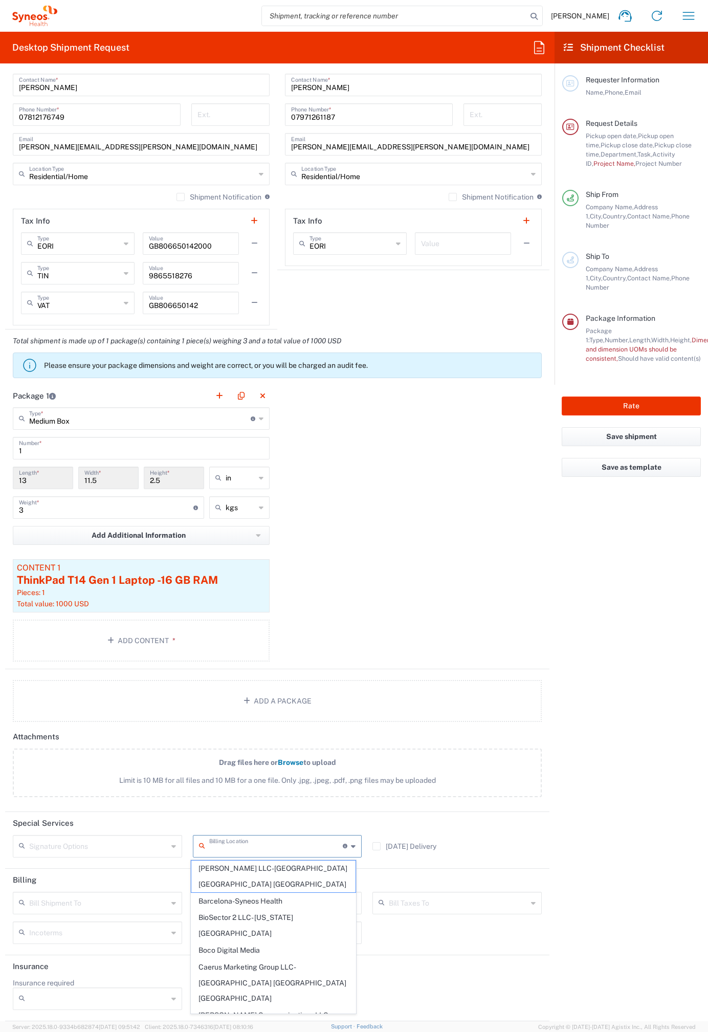
click at [162, 847] on input "text" at bounding box center [98, 845] width 139 height 18
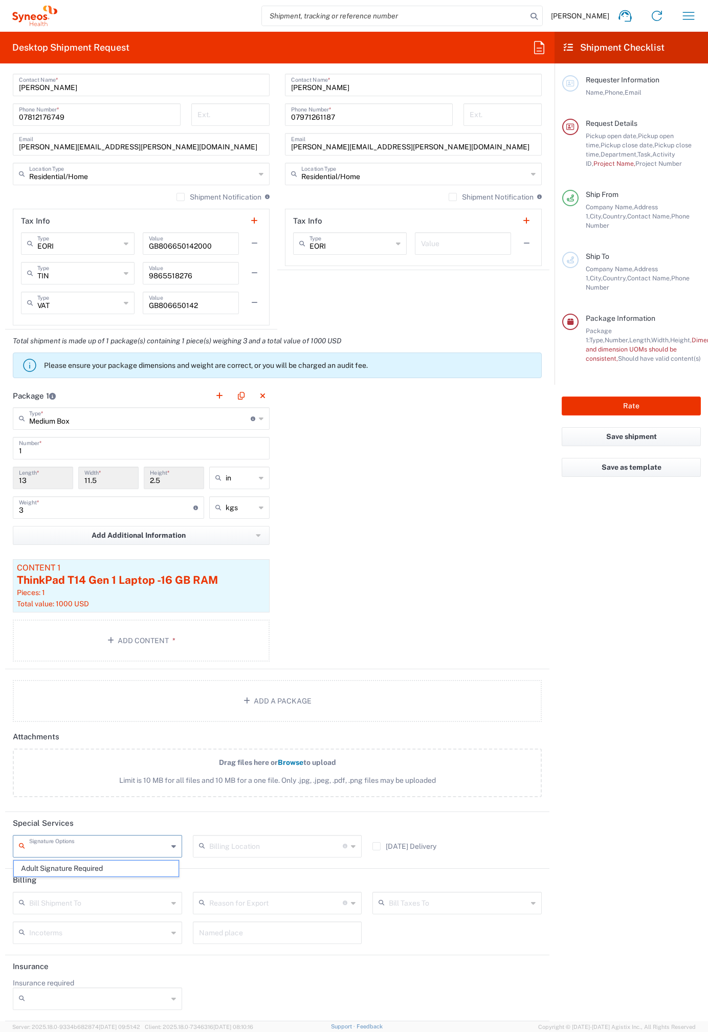
click at [151, 860] on li "Adult Signature Required" at bounding box center [96, 868] width 166 height 17
type input "Adult Signature Required"
click at [300, 847] on input "text" at bounding box center [276, 845] width 134 height 18
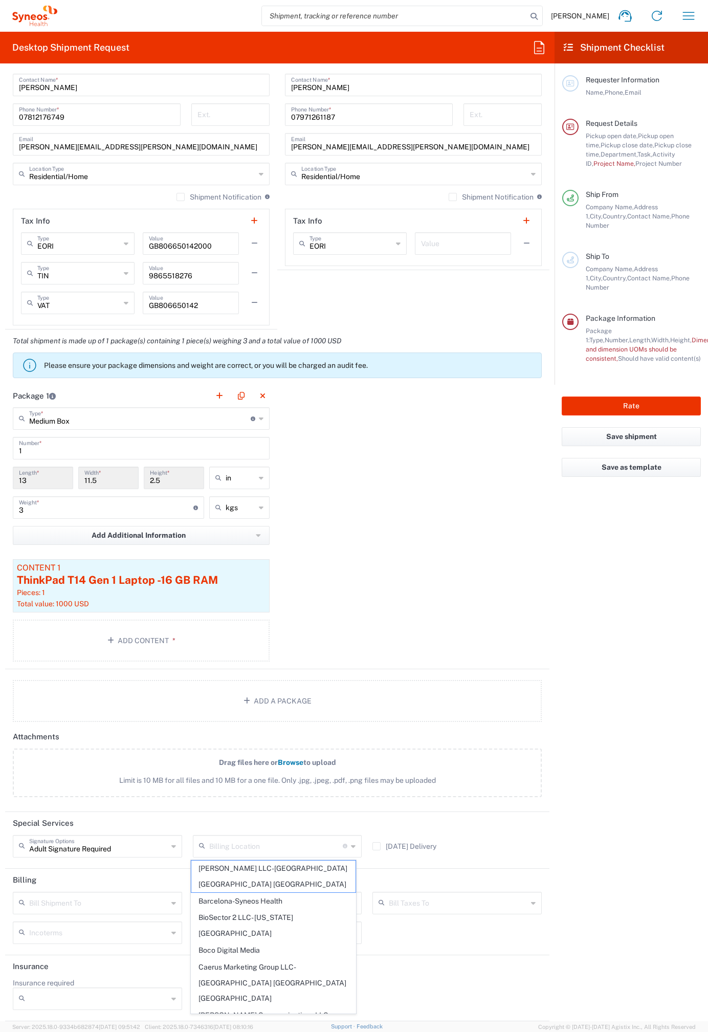
click at [600, 840] on agx-form-checklist "Shipment Checklist Requester Information Name, Phone, Email Request Details Pic…" at bounding box center [631, 526] width 153 height 989
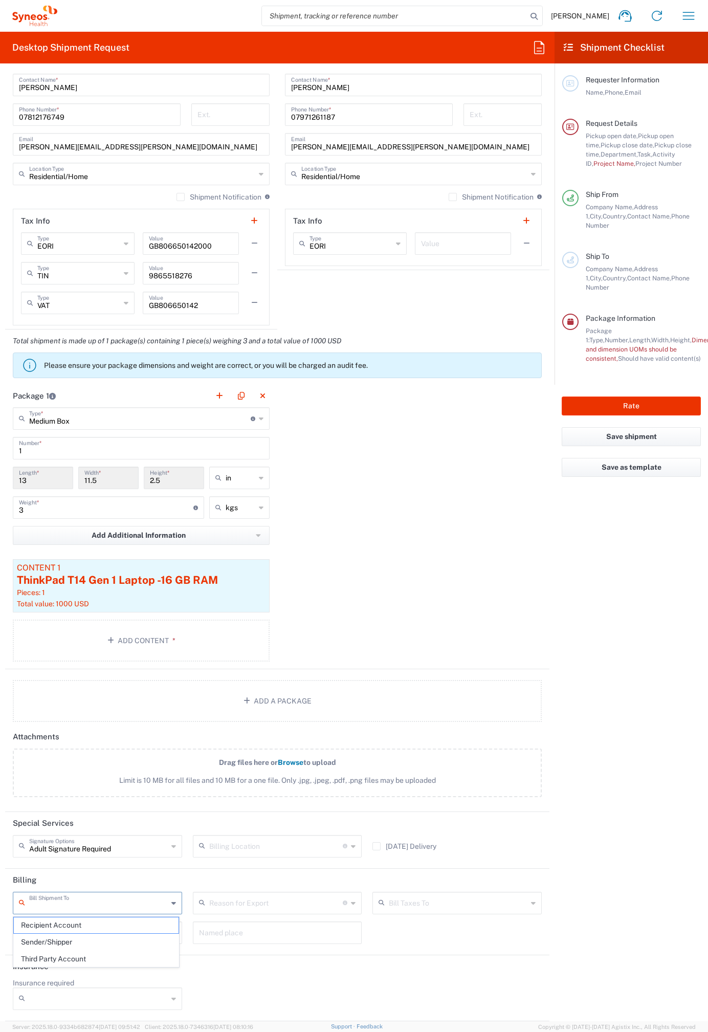
click at [162, 900] on input "text" at bounding box center [98, 902] width 139 height 18
click at [105, 942] on span "Sender/Shipper" at bounding box center [96, 942] width 165 height 16
click at [336, 899] on input "text" at bounding box center [276, 902] width 134 height 18
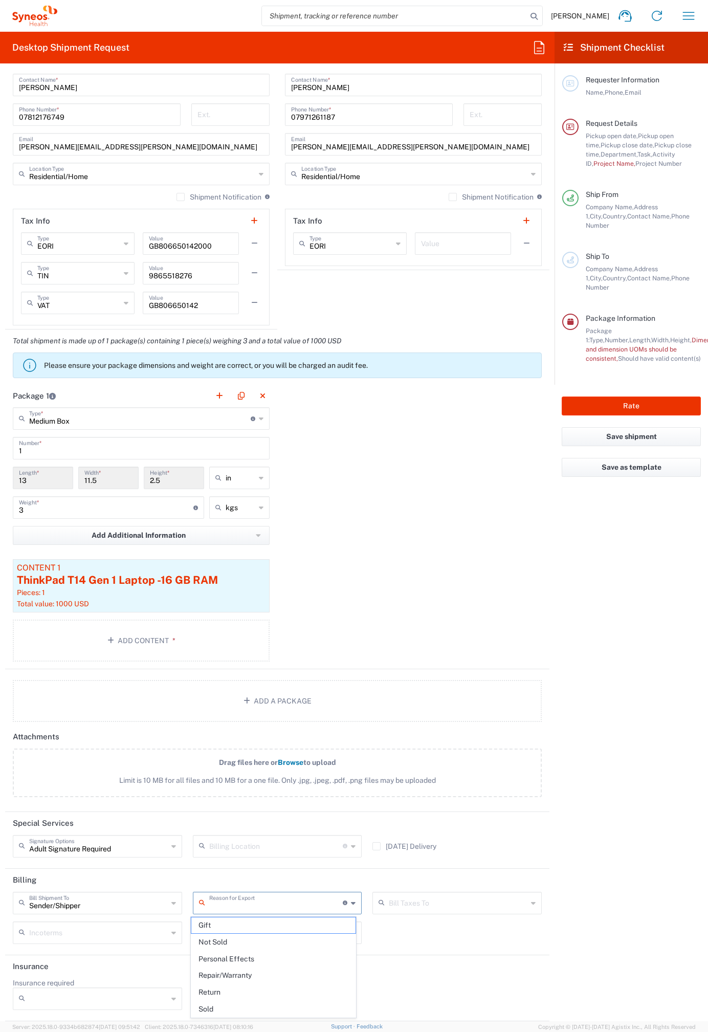
type input "Sender/Shipper"
drag, startPoint x: 120, startPoint y: 908, endPoint x: -2, endPoint y: 902, distance: 121.4
click at [0, 902] on html "[PERSON_NAME] Home Shipment estimator Shipment tracking Desktop shipment reques…" at bounding box center [354, 516] width 708 height 1032
click at [614, 897] on agx-form-checklist "Shipment Checklist Requester Information Name, Phone, Email Request Details Pic…" at bounding box center [631, 526] width 153 height 989
type input "Sender/Shipper"
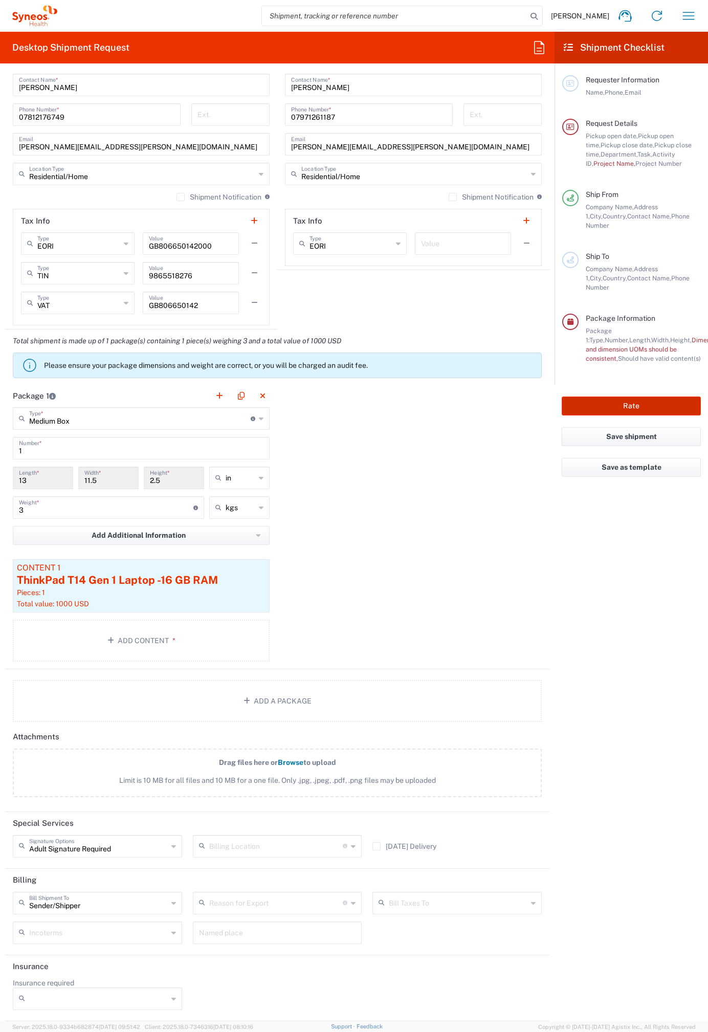
click at [627, 396] on button "Rate" at bounding box center [631, 405] width 139 height 19
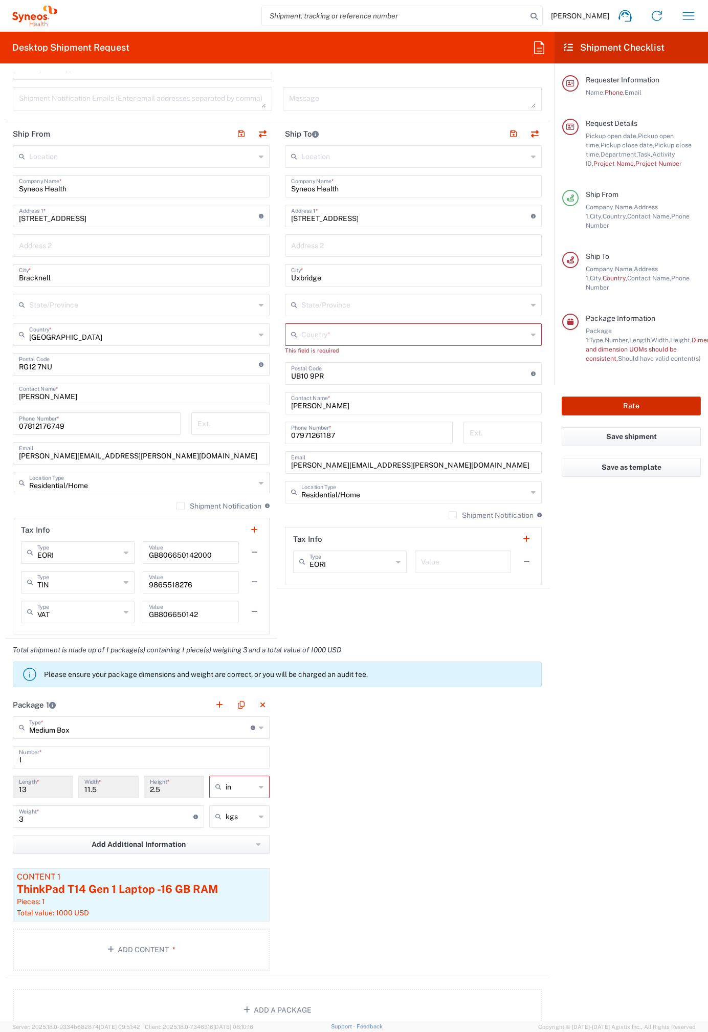
scroll to position [428, 0]
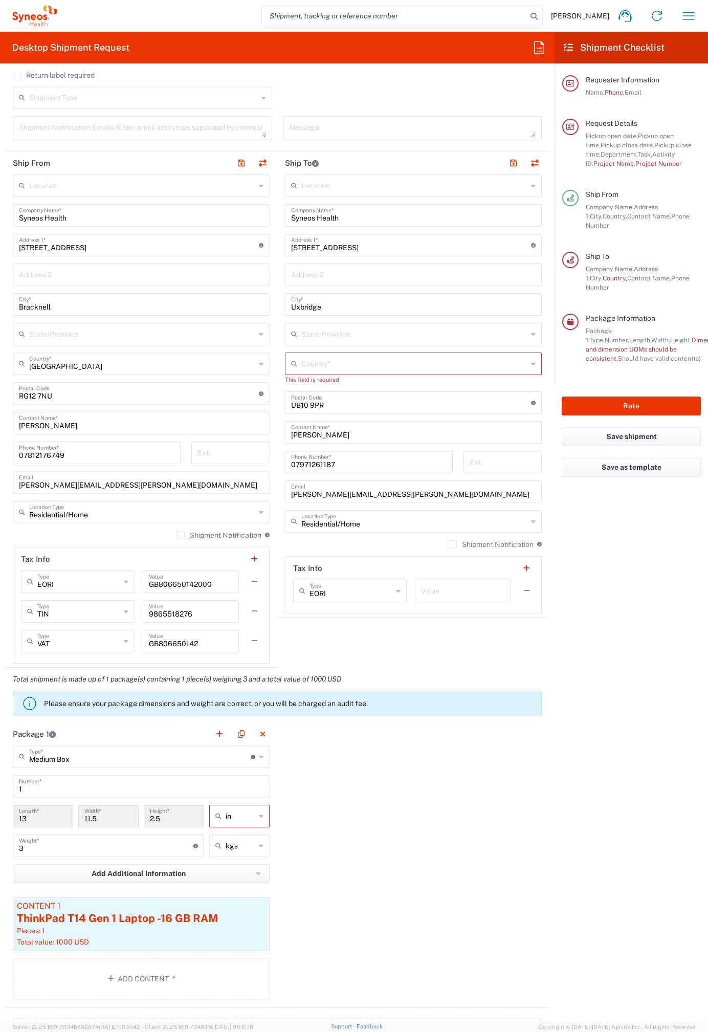
click at [516, 369] on input "text" at bounding box center [414, 363] width 226 height 18
type input "[GEOGRAPHIC_DATA]"
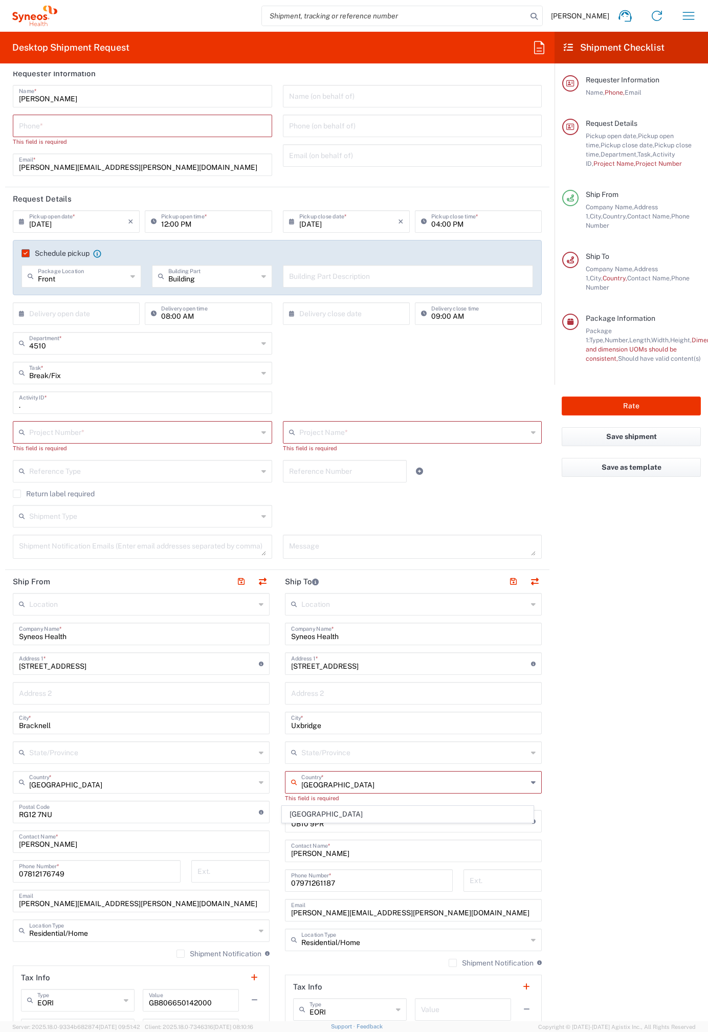
scroll to position [0, 0]
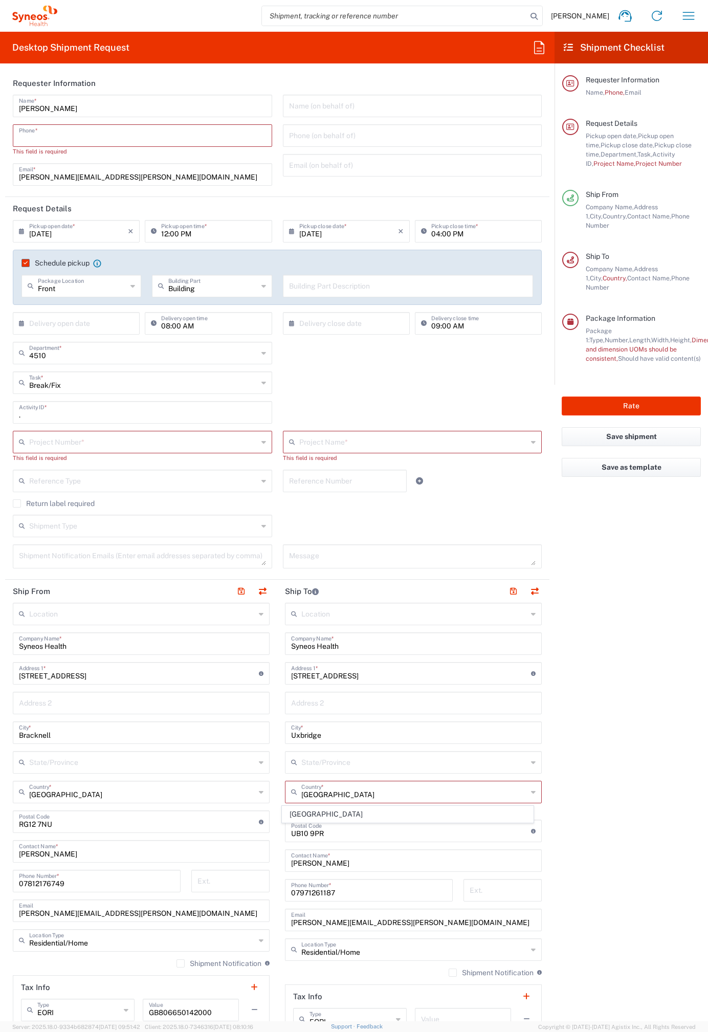
click at [102, 140] on input "tel" at bounding box center [142, 135] width 247 height 18
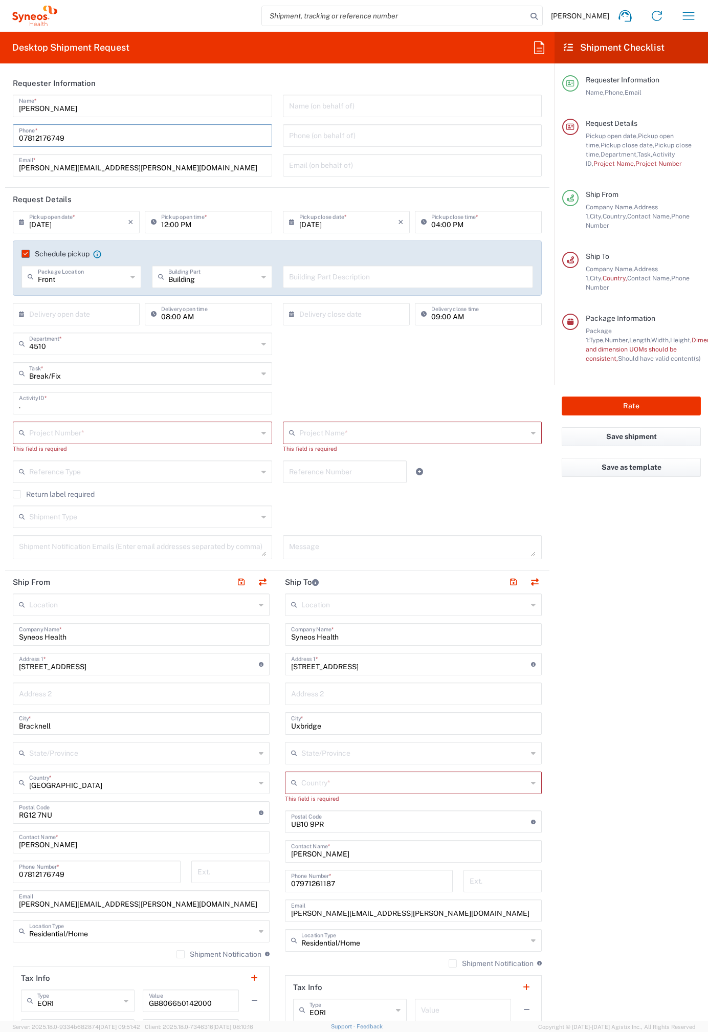
type input "07812176749"
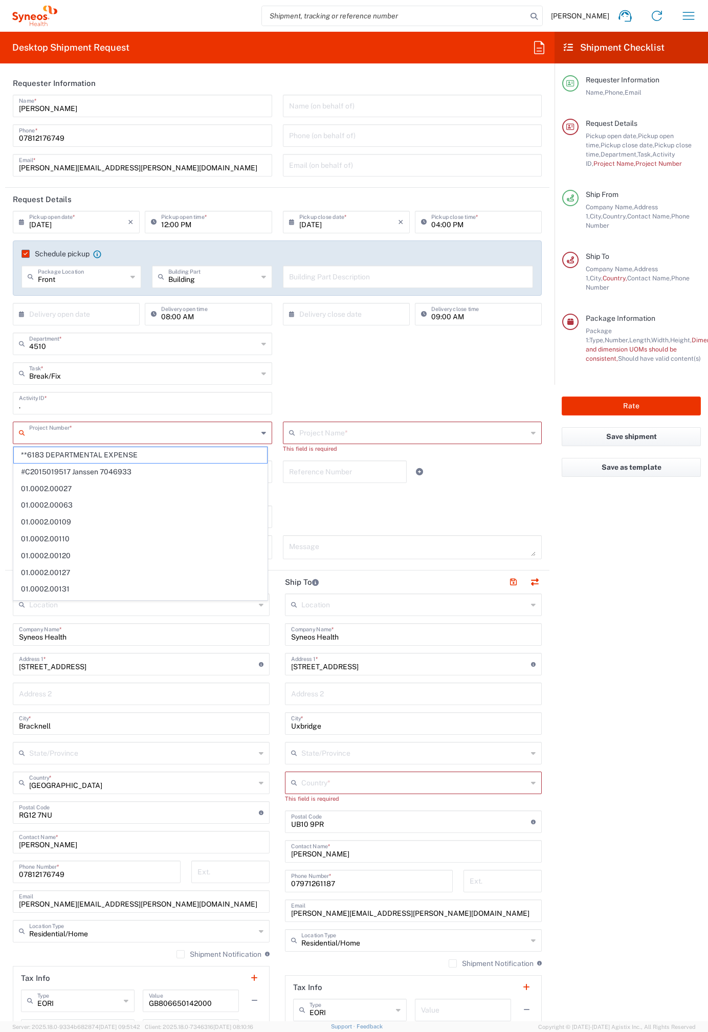
click at [160, 428] on input "text" at bounding box center [143, 432] width 229 height 18
click at [331, 382] on div "Break/Fix Task * Break/Fix Inventory Transfer New Hire Other Refresh" at bounding box center [278, 377] width 540 height 30
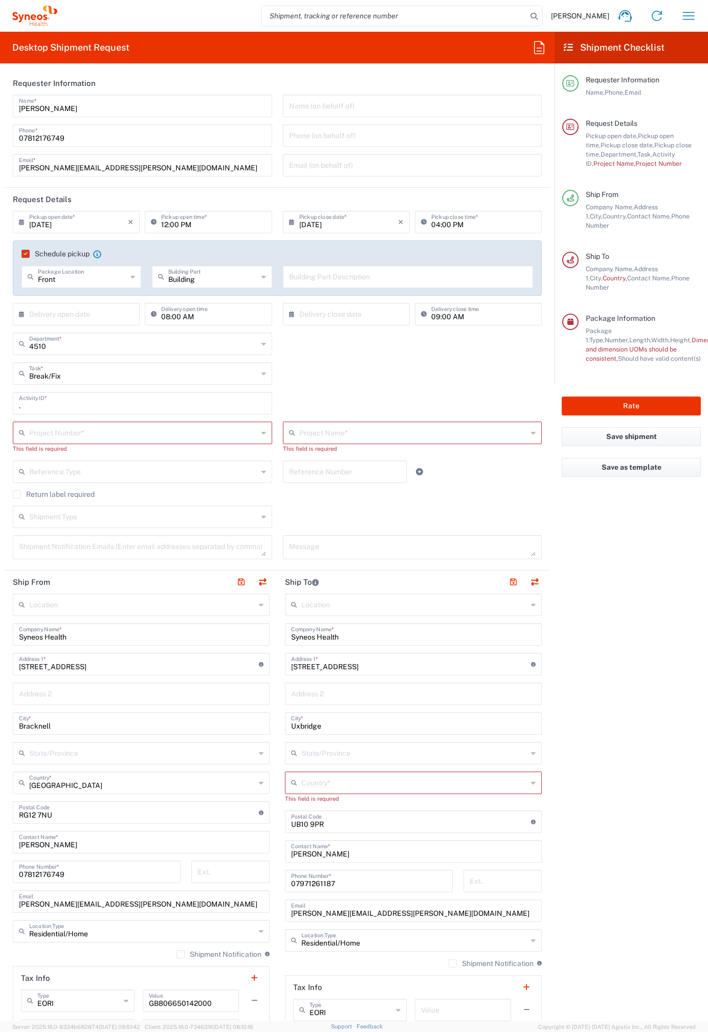
click at [210, 441] on div "Project Number *" at bounding box center [142, 433] width 259 height 23
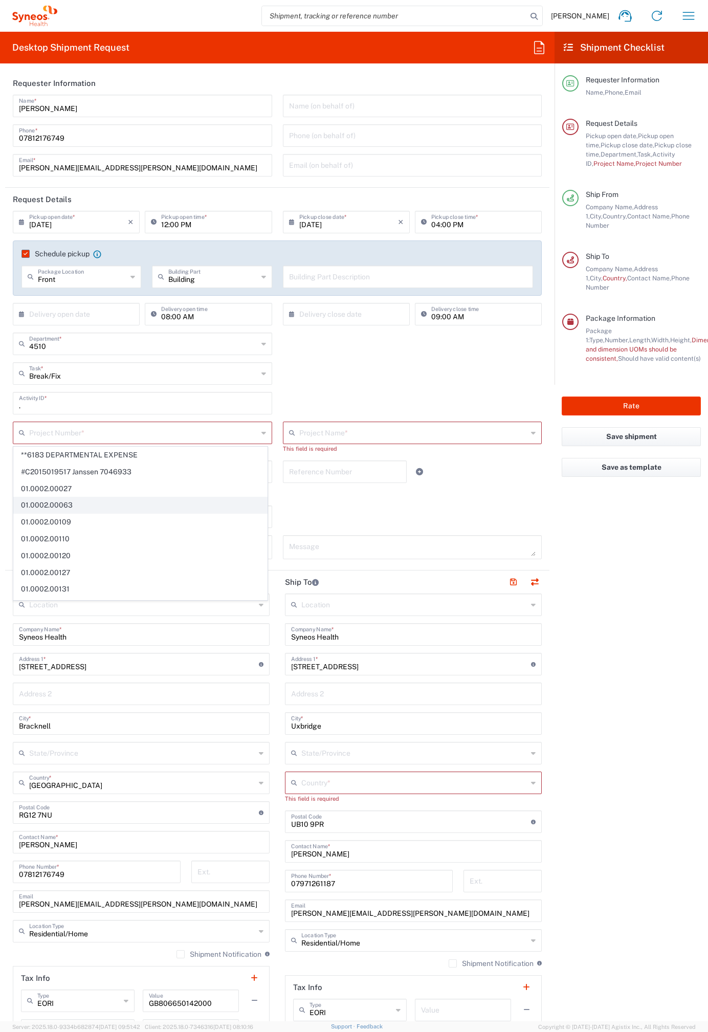
click at [193, 508] on span "01.0002.00063" at bounding box center [140, 505] width 253 height 16
type input "01.0002.00063, 01.0002.00063"
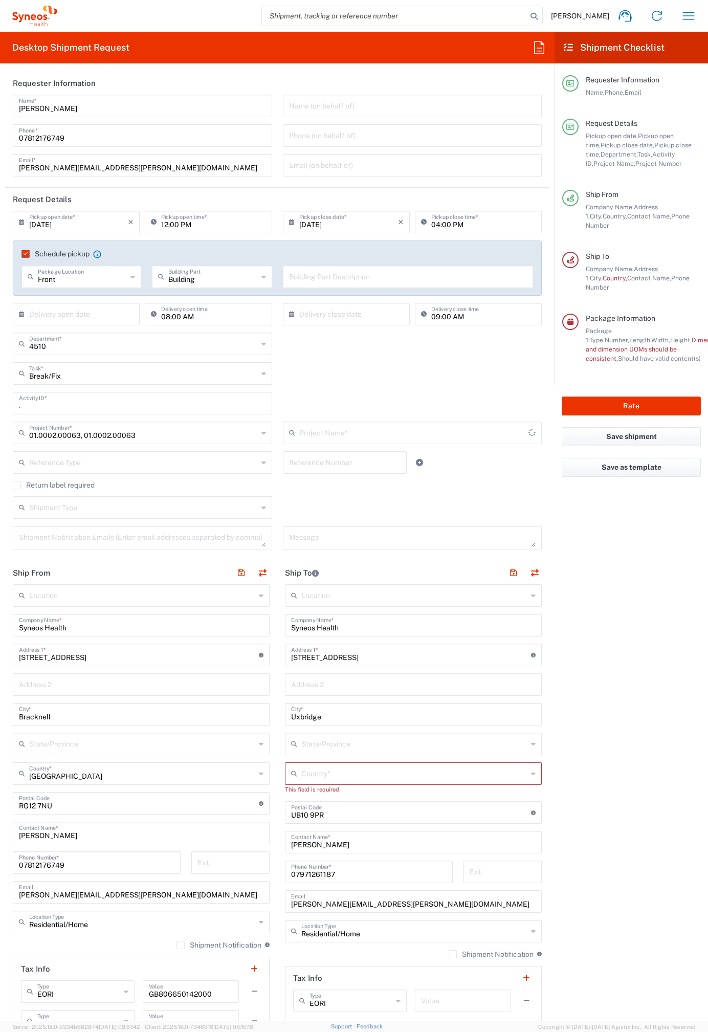
type input "Resource Analytics"
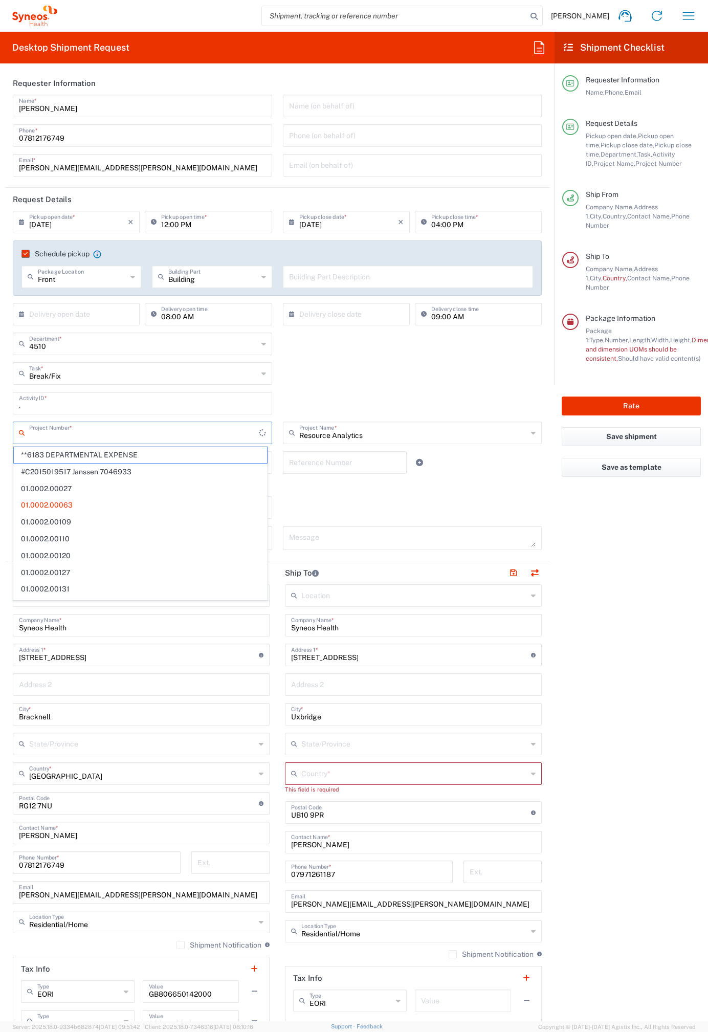
click at [232, 430] on input "text" at bounding box center [144, 432] width 230 height 18
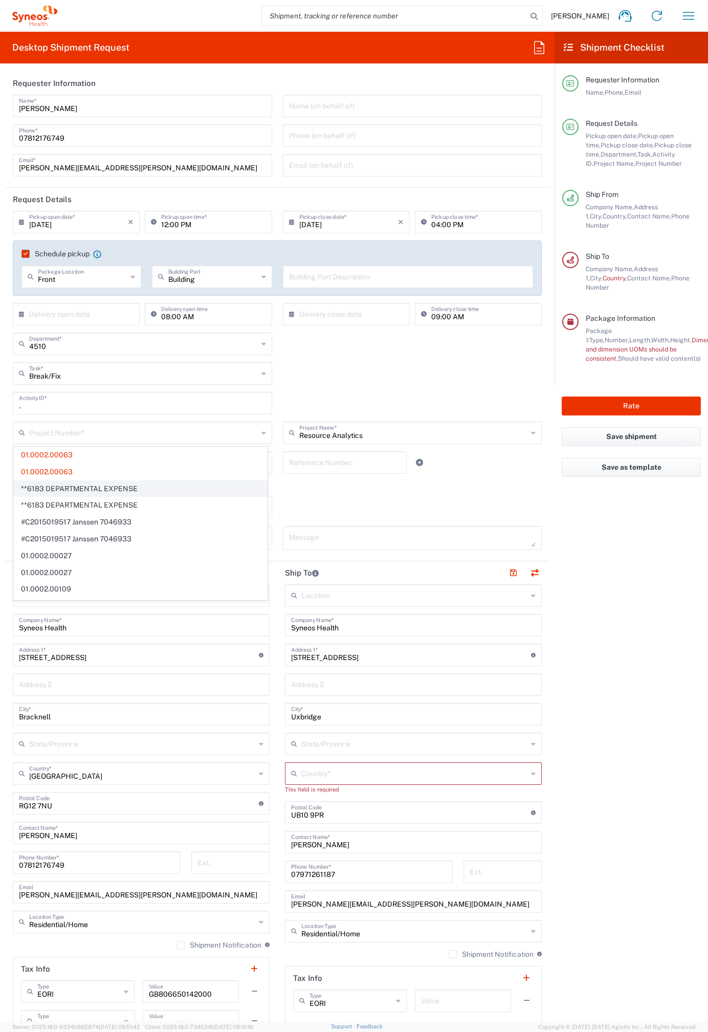
click at [158, 484] on span "**6183 DEPARTMENTAL EXPENSE" at bounding box center [140, 489] width 253 height 16
type input "**6183 DEPARTMENTAL EXPENSE, **6183 DEPARTMENTAL EXPENSE"
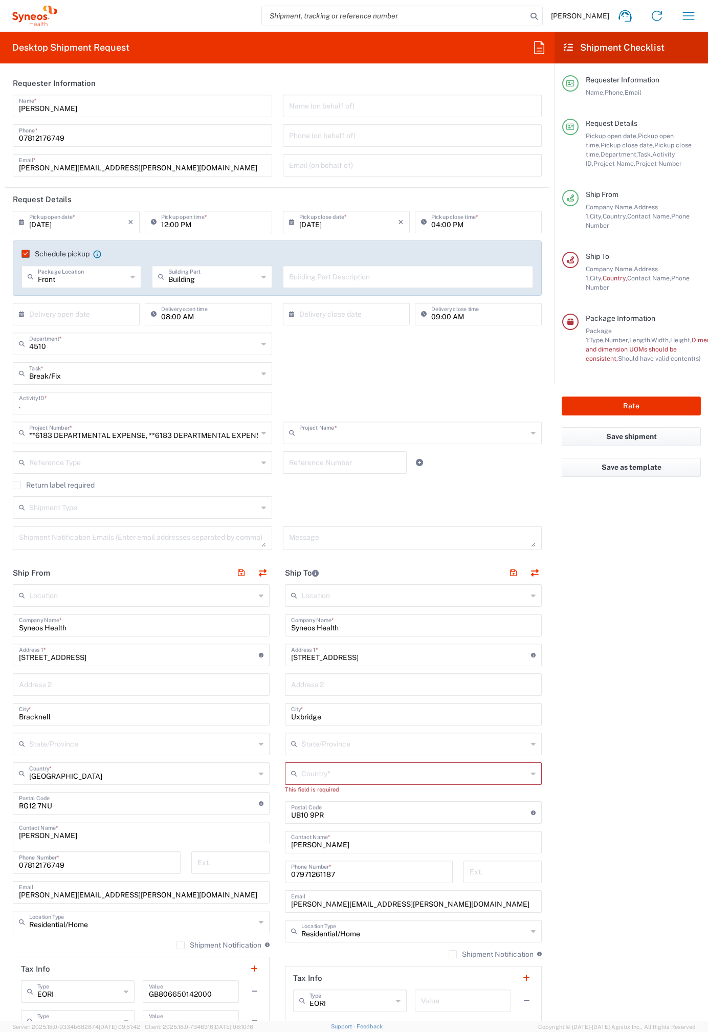
type input "6183"
click at [406, 434] on input "text" at bounding box center [413, 432] width 229 height 18
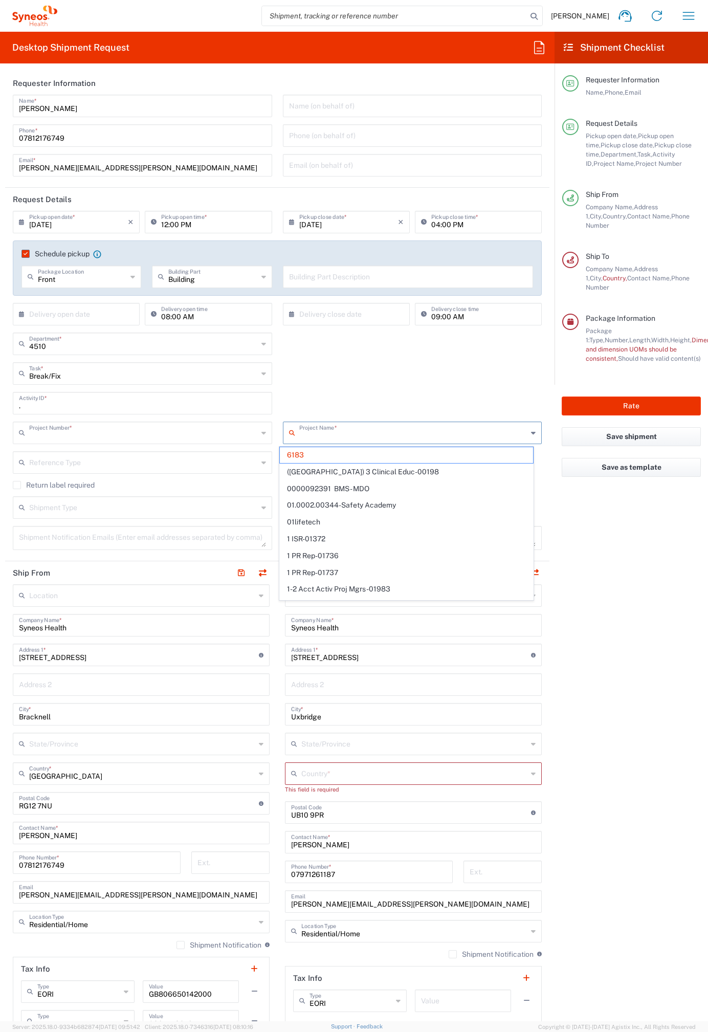
click at [253, 430] on input "text" at bounding box center [143, 432] width 229 height 18
type input "6183"
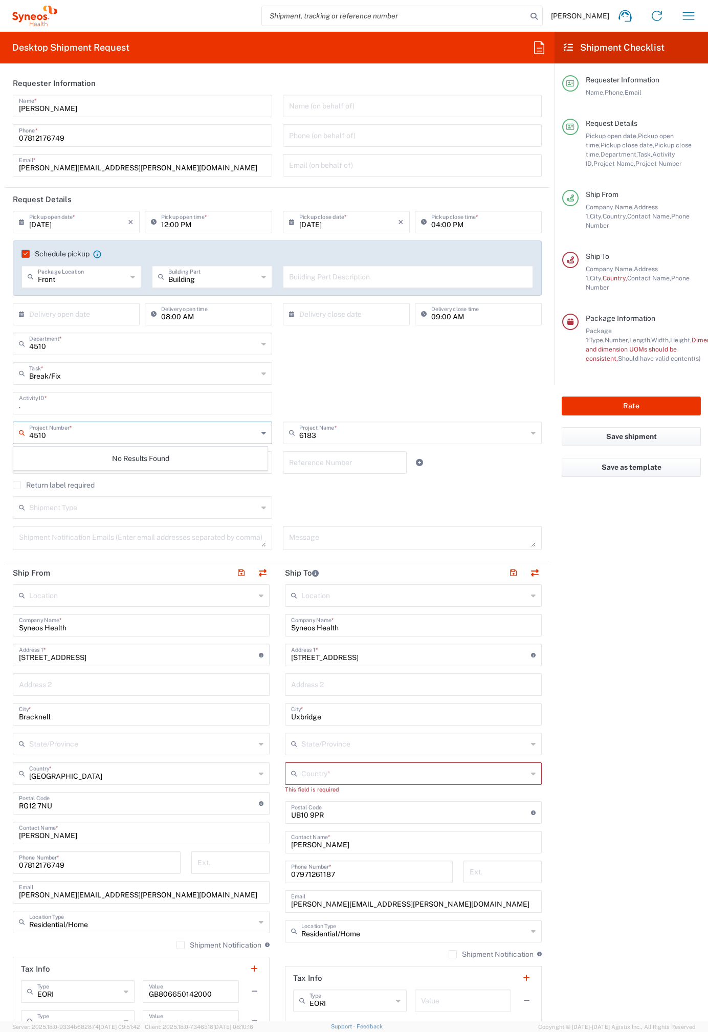
type input "4510"
click at [261, 431] on icon at bounding box center [263, 433] width 5 height 16
click at [261, 432] on icon at bounding box center [263, 433] width 5 height 16
drag, startPoint x: 194, startPoint y: 432, endPoint x: 202, endPoint y: 437, distance: 9.5
click at [0, 427] on html "[PERSON_NAME] Home Shipment estimator Shipment tracking Desktop shipment reques…" at bounding box center [354, 516] width 708 height 1032
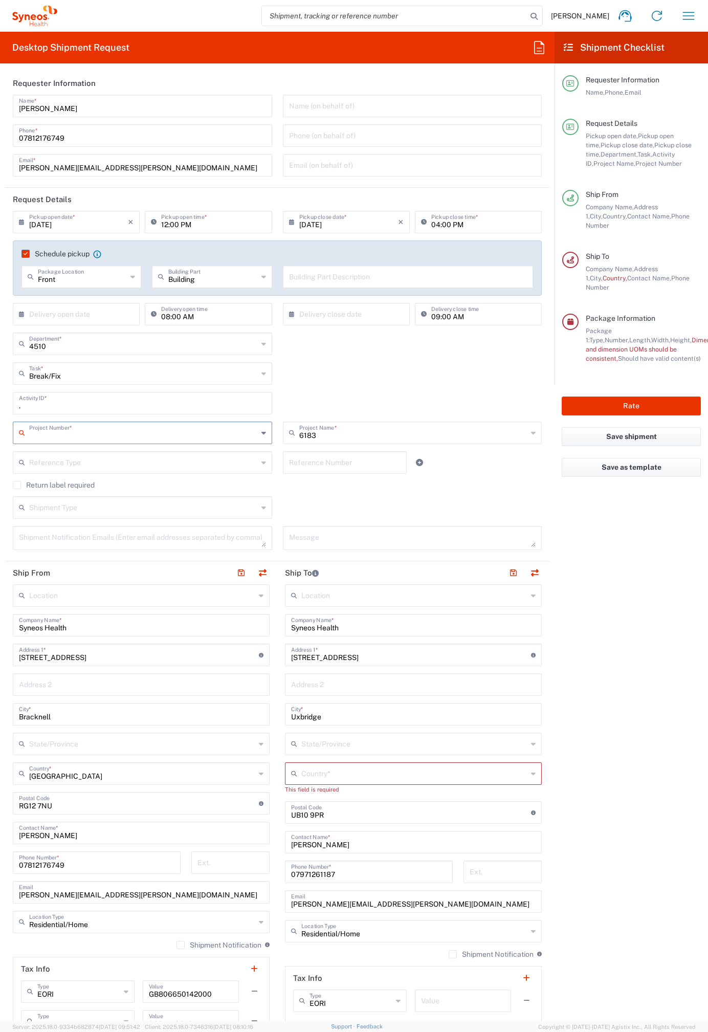
click at [164, 432] on input "text" at bounding box center [143, 432] width 229 height 18
click at [144, 404] on input "." at bounding box center [142, 402] width 247 height 18
click at [144, 427] on input "text" at bounding box center [144, 432] width 230 height 18
click at [162, 456] on span "**6183 DEPARTMENTAL EXPENSE" at bounding box center [140, 455] width 253 height 16
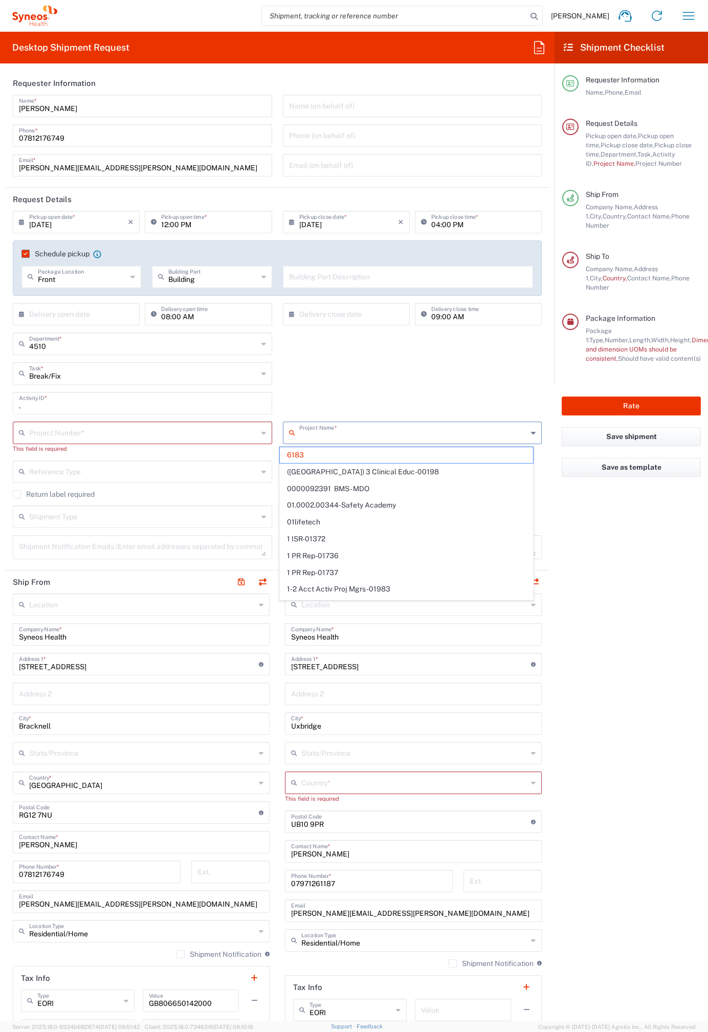
click at [377, 433] on input "text" at bounding box center [413, 432] width 229 height 18
click at [243, 435] on input "text" at bounding box center [143, 432] width 229 height 18
type input "6183"
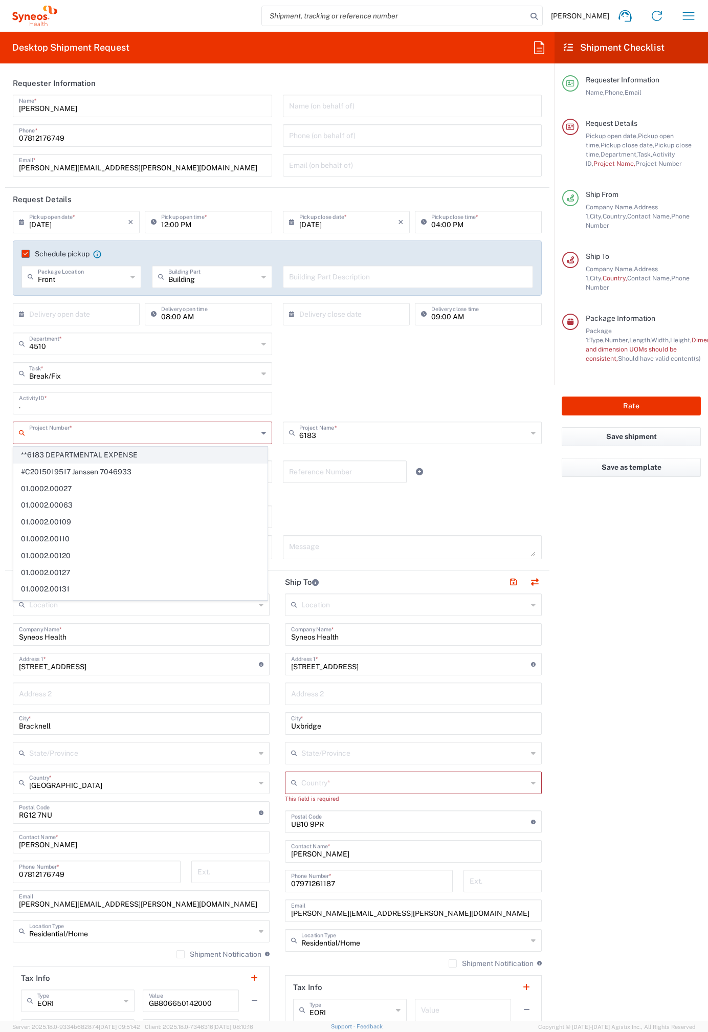
click at [145, 457] on span "**6183 DEPARTMENTAL EXPENSE" at bounding box center [140, 455] width 253 height 16
type input "**6183 DEPARTMENTAL EXPENSE"
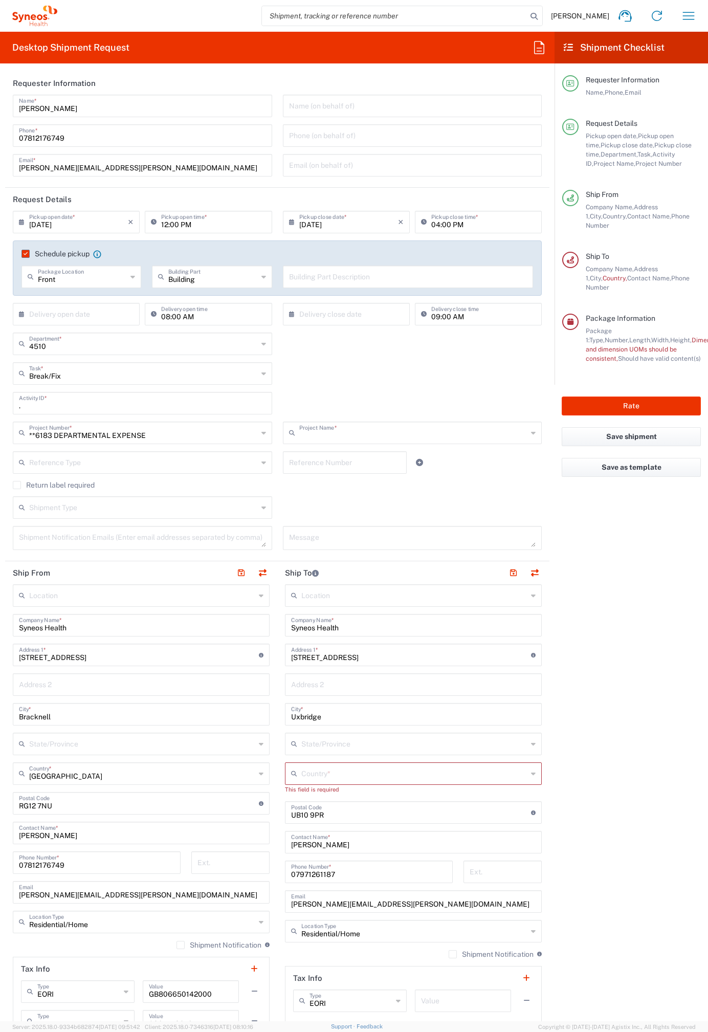
click at [363, 439] on input "text" at bounding box center [413, 432] width 229 height 18
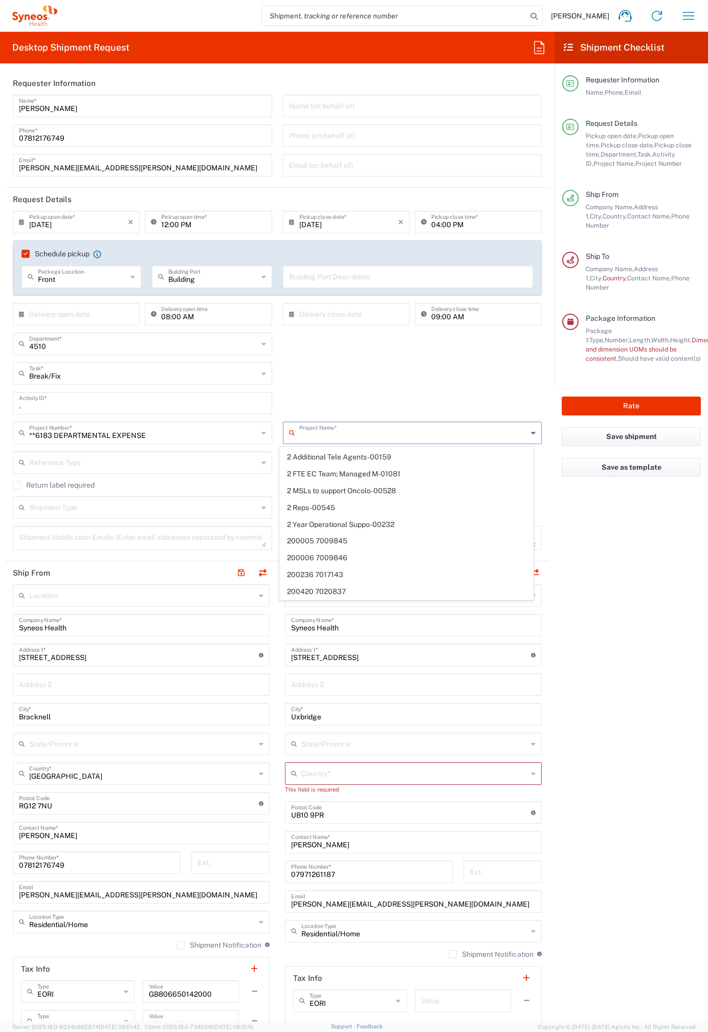
scroll to position [541, 0]
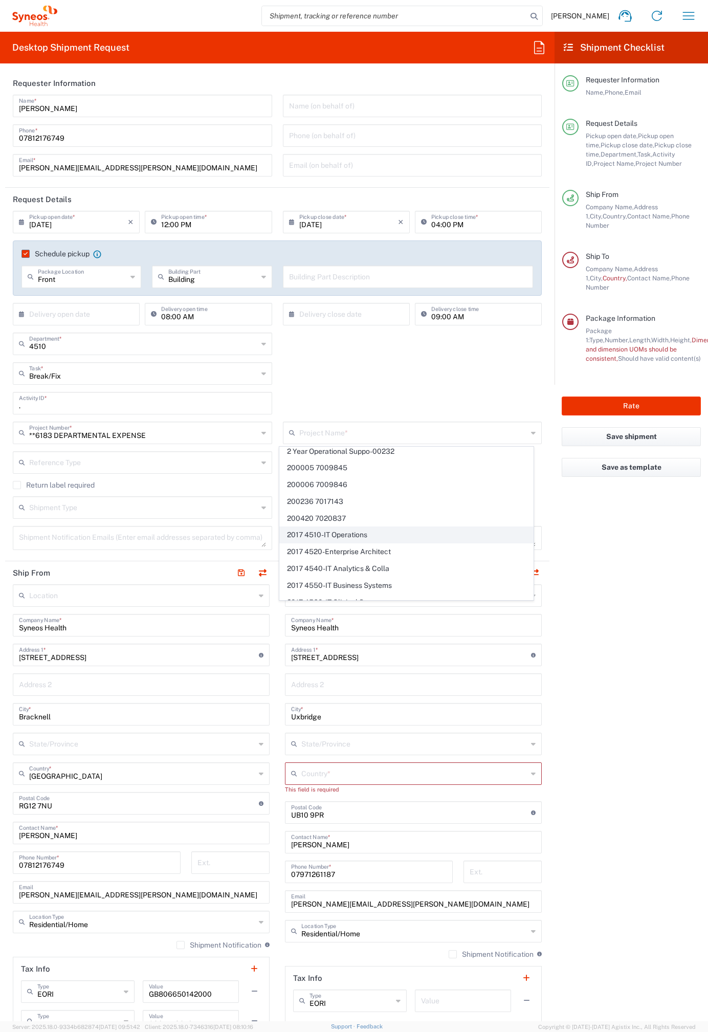
click at [350, 532] on span "2017 4510-IT Operations" at bounding box center [406, 535] width 253 height 16
type input "2017 4510-IT Operations"
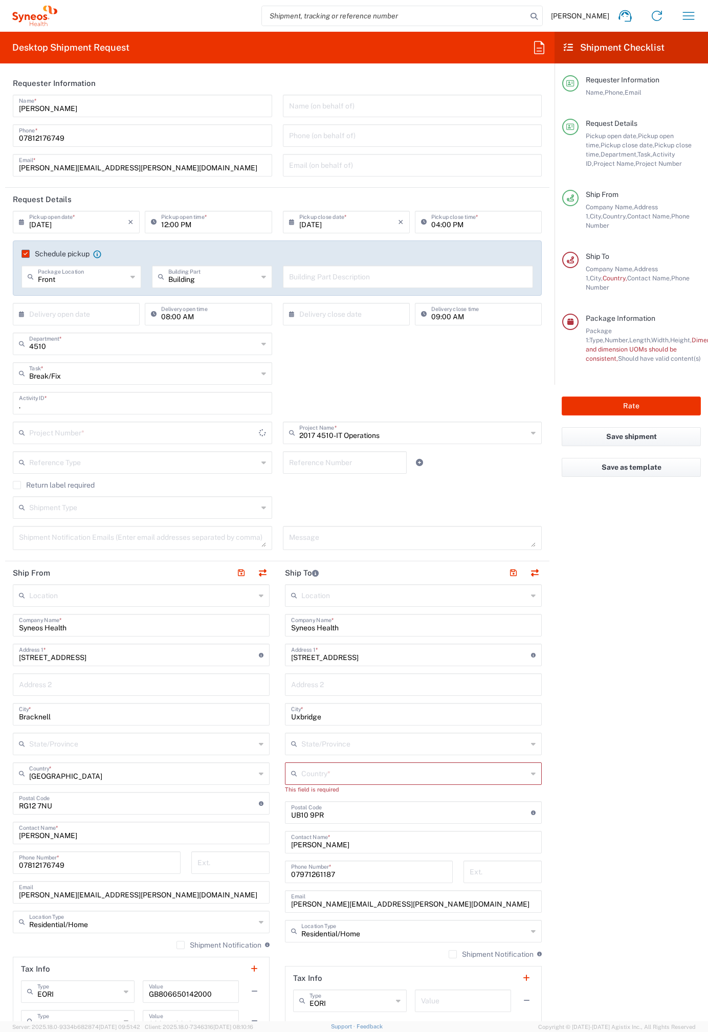
type input "2017.4510_IT_[MEDICAL_DATA]"
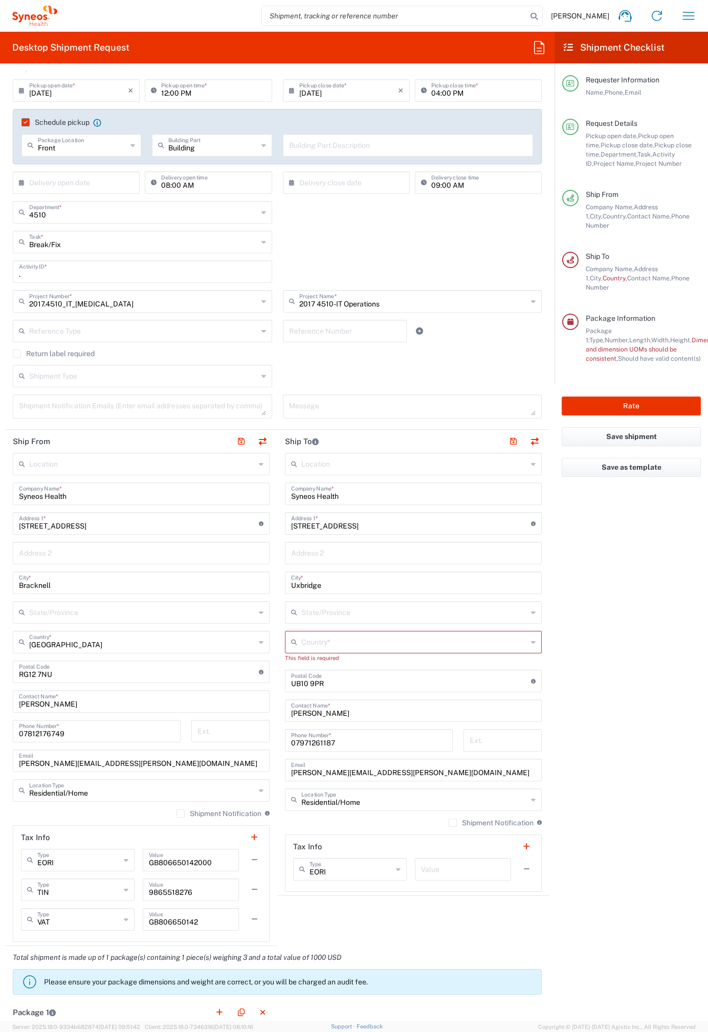
scroll to position [138, 0]
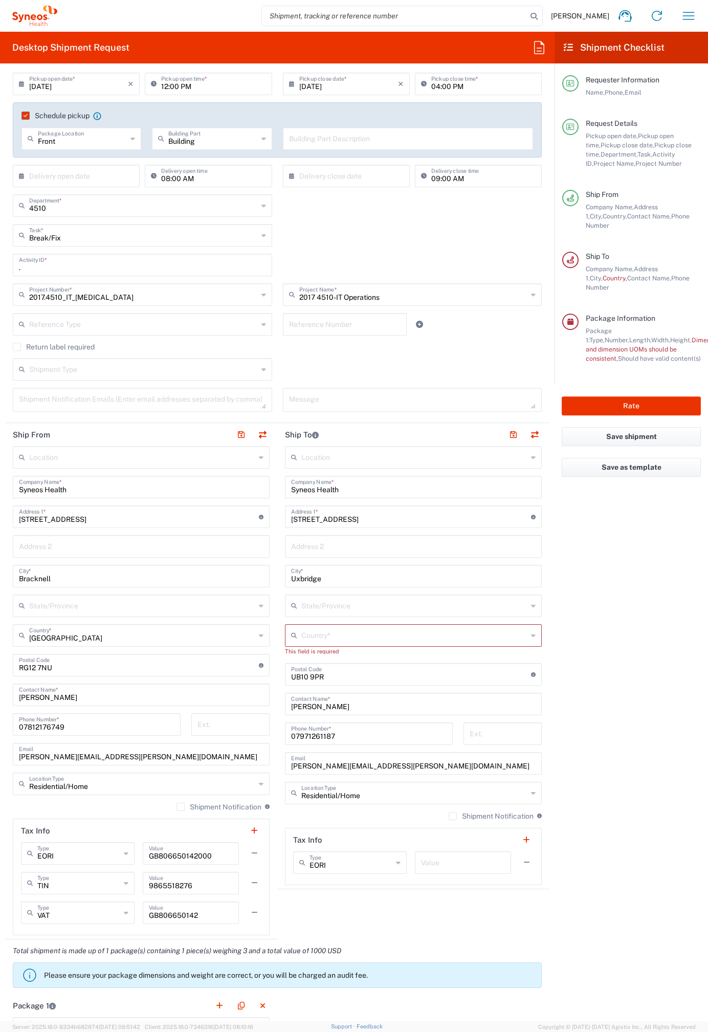
drag, startPoint x: 530, startPoint y: 638, endPoint x: 524, endPoint y: 636, distance: 7.0
click at [530, 638] on div "Country *" at bounding box center [413, 635] width 257 height 23
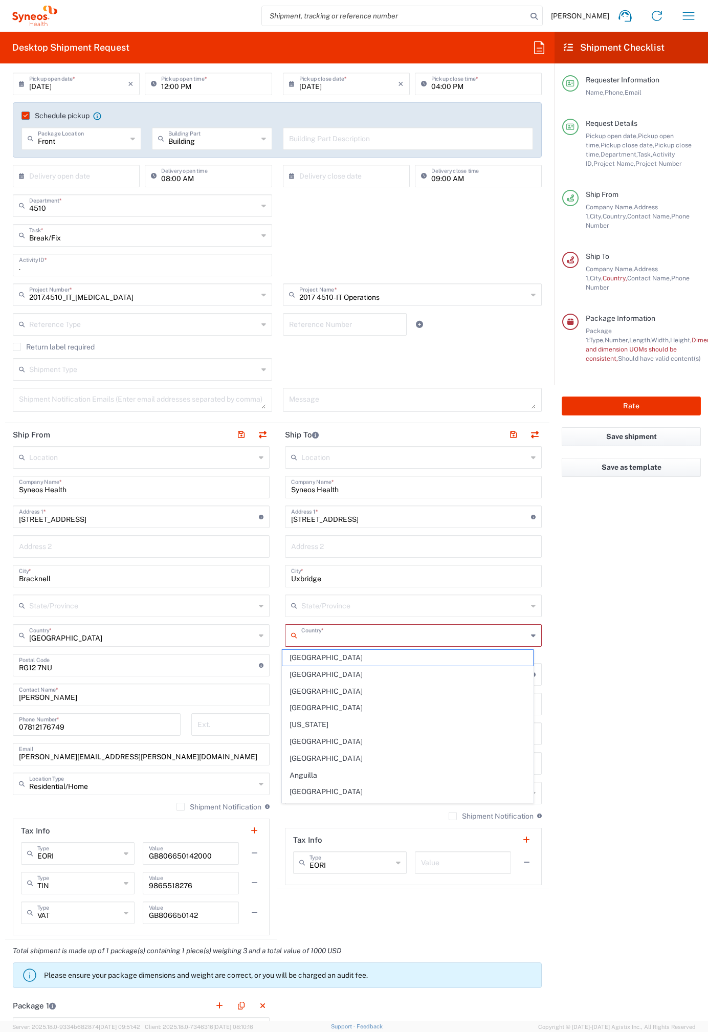
type input "[GEOGRAPHIC_DATA]"
click at [590, 608] on agx-form-checklist "Shipment Checklist Requester Information Name, Phone, Email Request Details Pic…" at bounding box center [631, 526] width 153 height 989
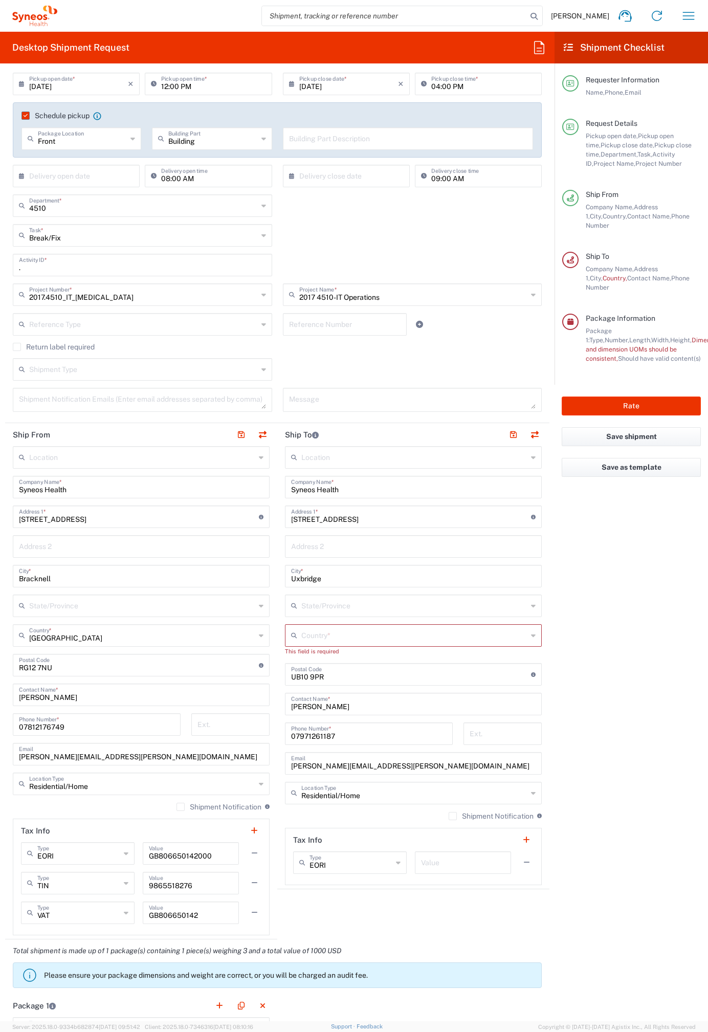
click at [528, 628] on div "Country *" at bounding box center [413, 635] width 257 height 23
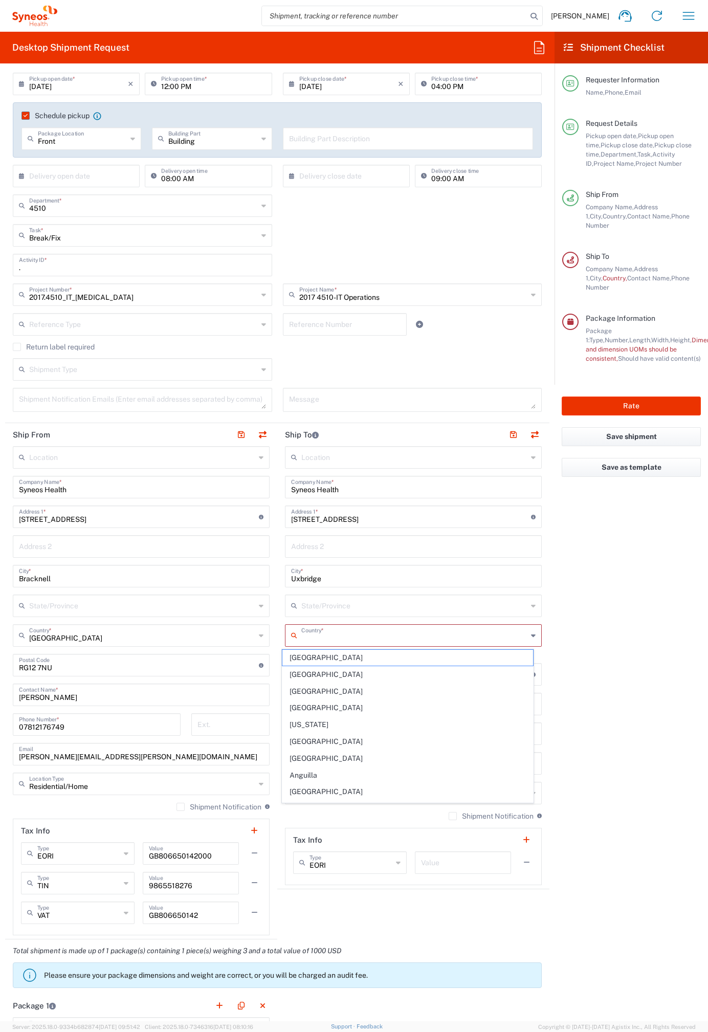
type input "[GEOGRAPHIC_DATA]"
click at [326, 782] on span "[GEOGRAPHIC_DATA]" at bounding box center [407, 780] width 251 height 16
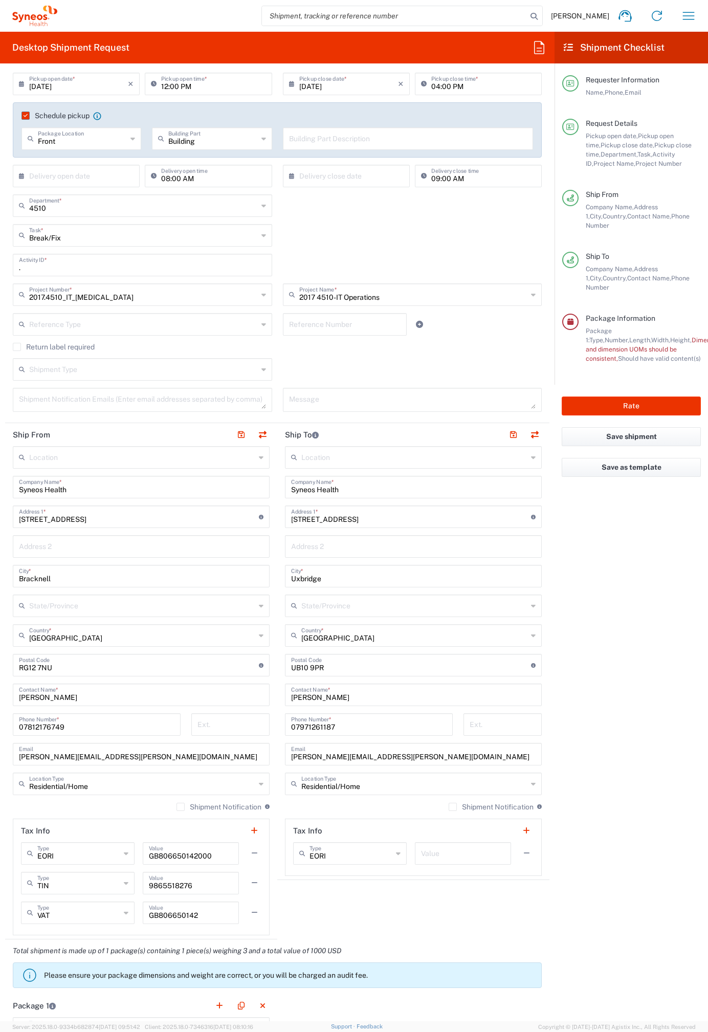
click at [600, 570] on agx-form-checklist "Shipment Checklist Requester Information Name, Phone, Email Request Details Pic…" at bounding box center [631, 526] width 153 height 989
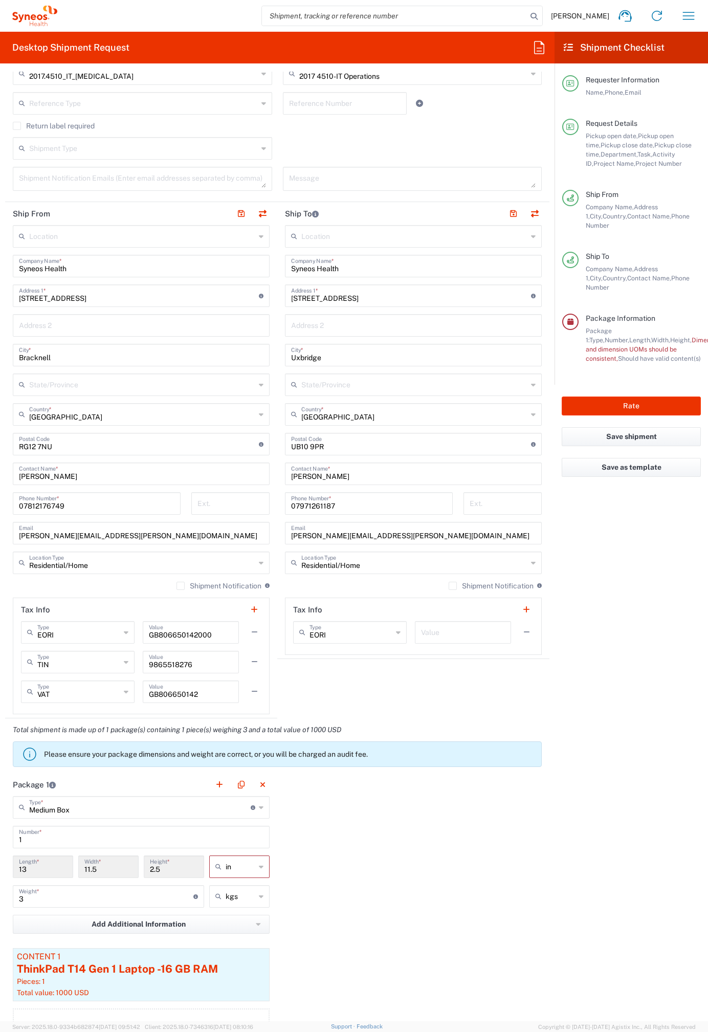
scroll to position [748, 0]
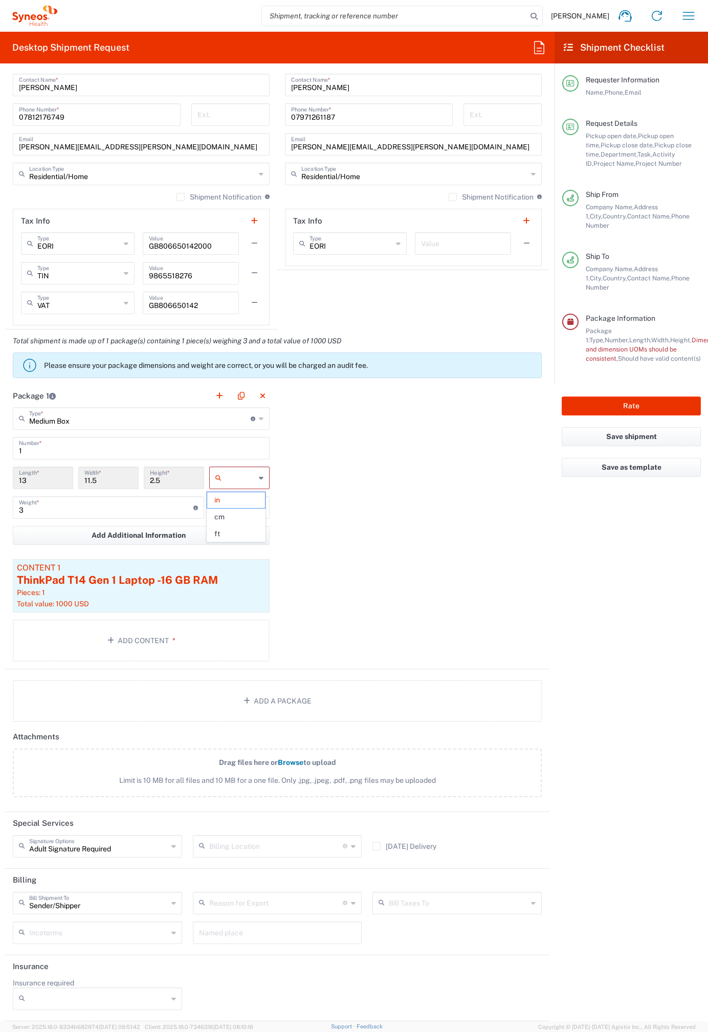
click at [242, 478] on input "text" at bounding box center [241, 478] width 30 height 16
click at [240, 515] on span "cm" at bounding box center [235, 517] width 57 height 16
type input "33.02"
type input "29.21"
type input "6.35"
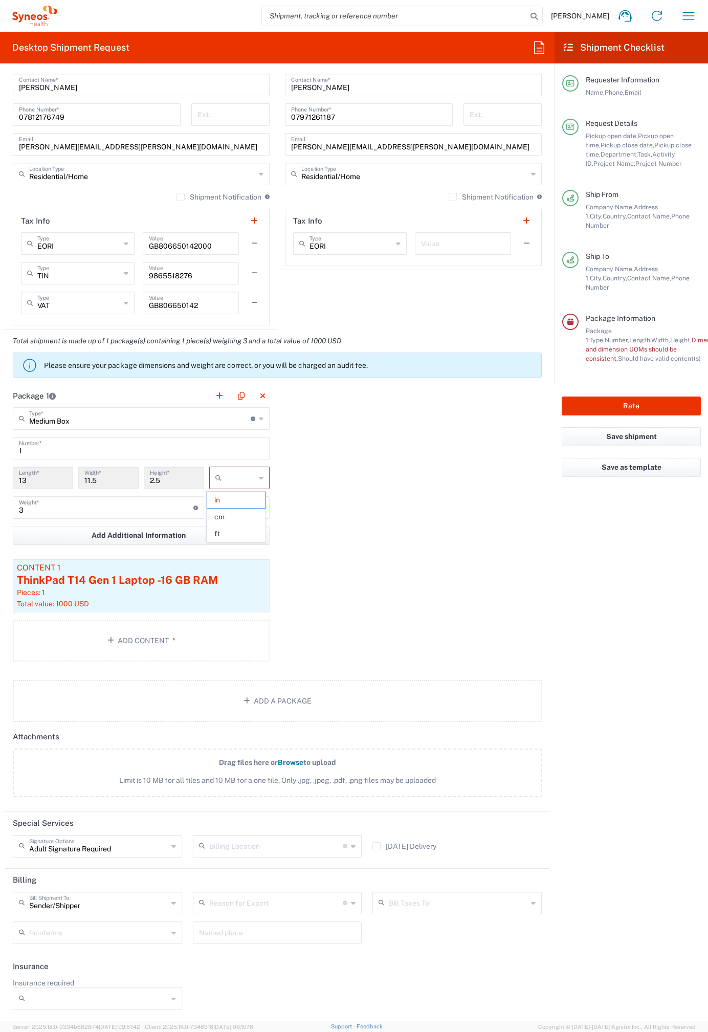
type input "cm"
click at [626, 458] on button "Save as template" at bounding box center [631, 467] width 139 height 19
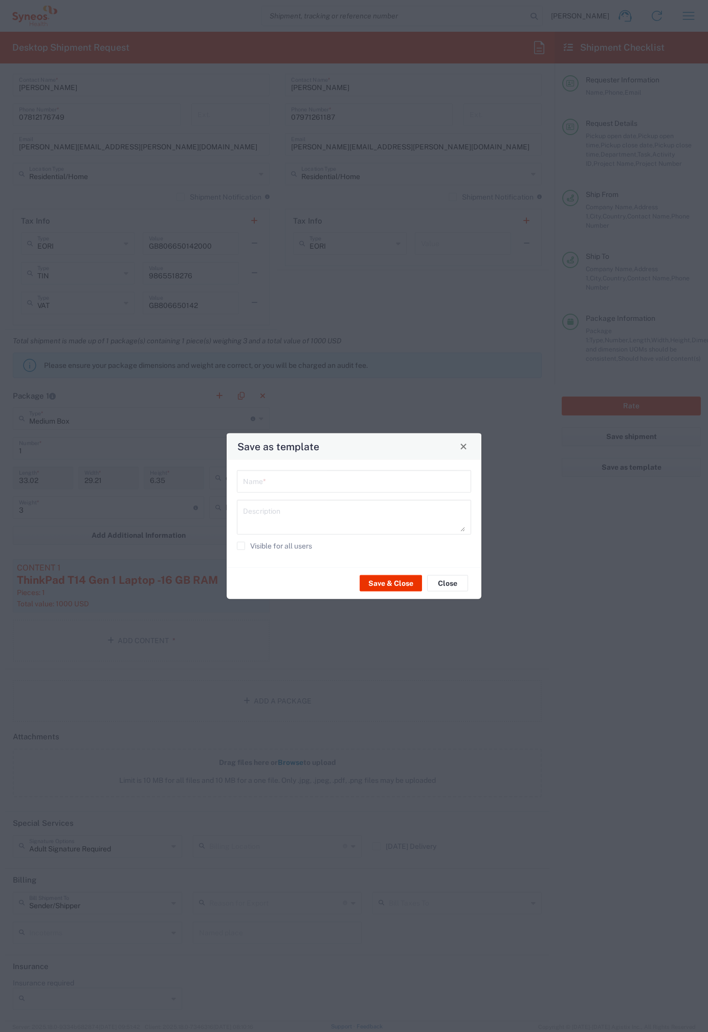
click at [313, 485] on input "text" at bounding box center [354, 480] width 222 height 18
type input "[PERSON_NAME]"
click at [392, 584] on button "Save & Close" at bounding box center [391, 583] width 62 height 16
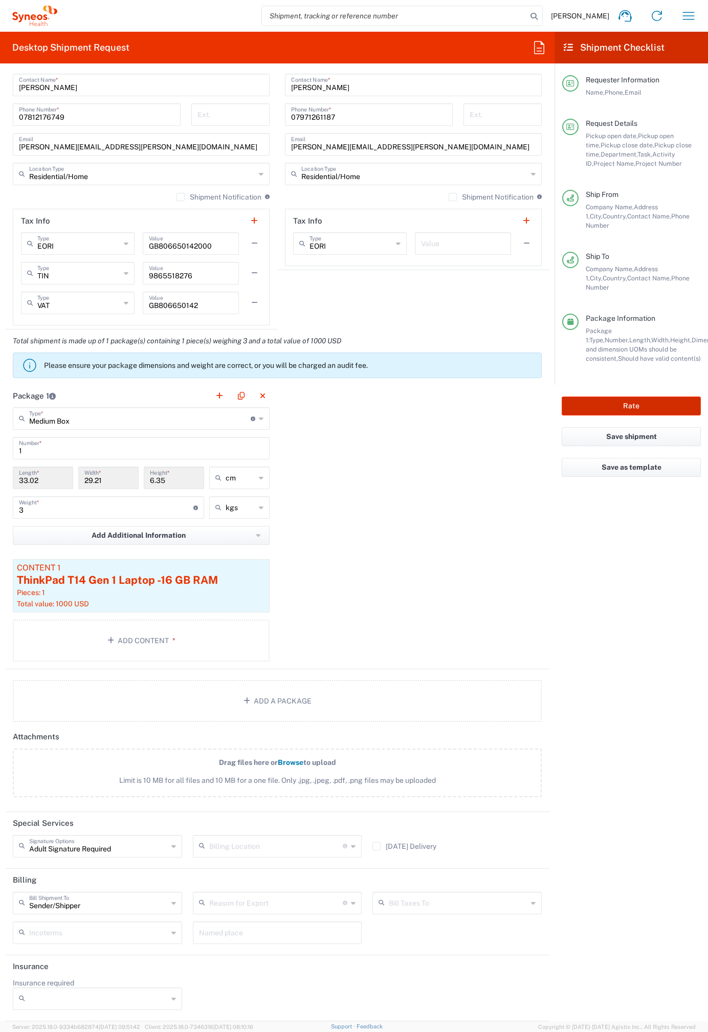
click at [630, 396] on button "Rate" at bounding box center [631, 405] width 139 height 19
type input "2017 4510-IT Operations"
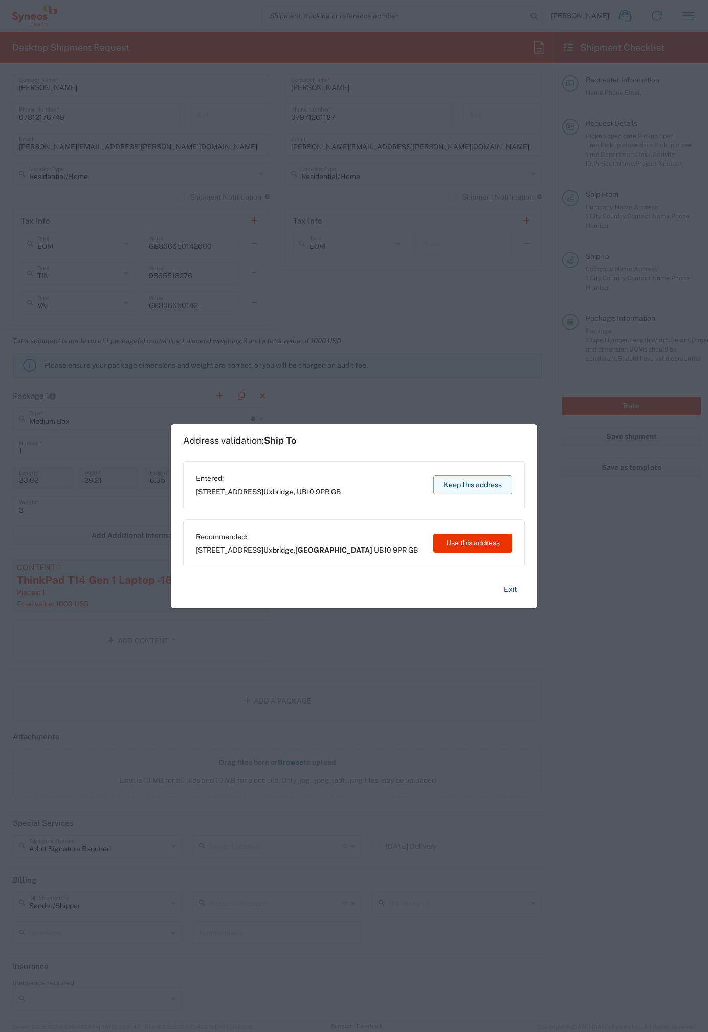
click at [490, 489] on button "Keep this address" at bounding box center [472, 484] width 79 height 19
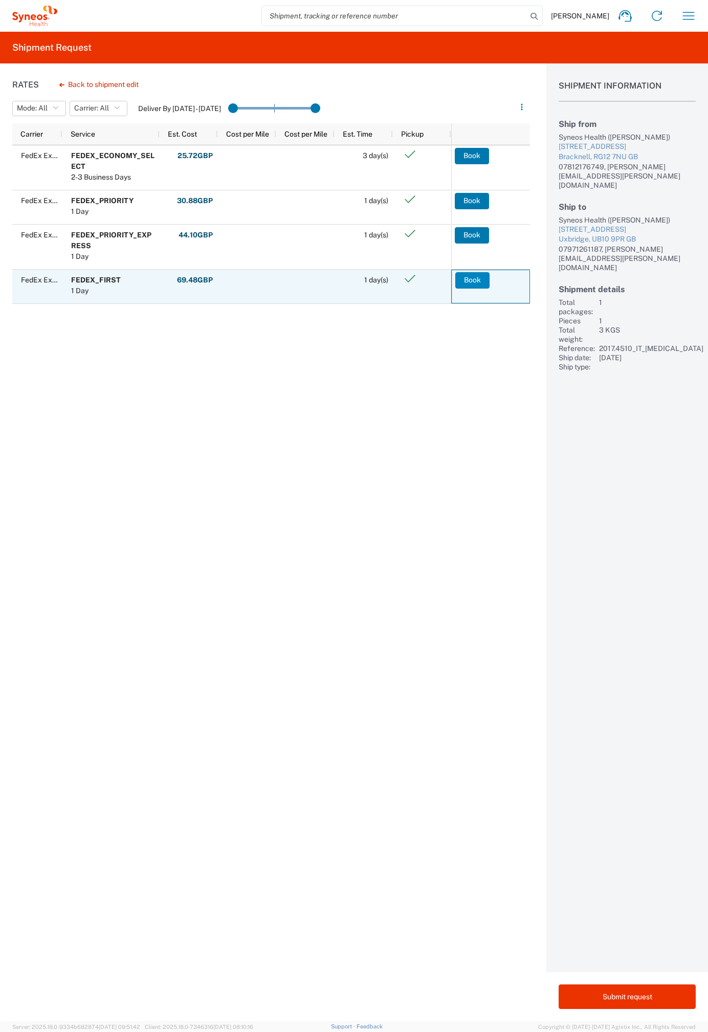
click at [470, 283] on button "Book" at bounding box center [472, 280] width 34 height 16
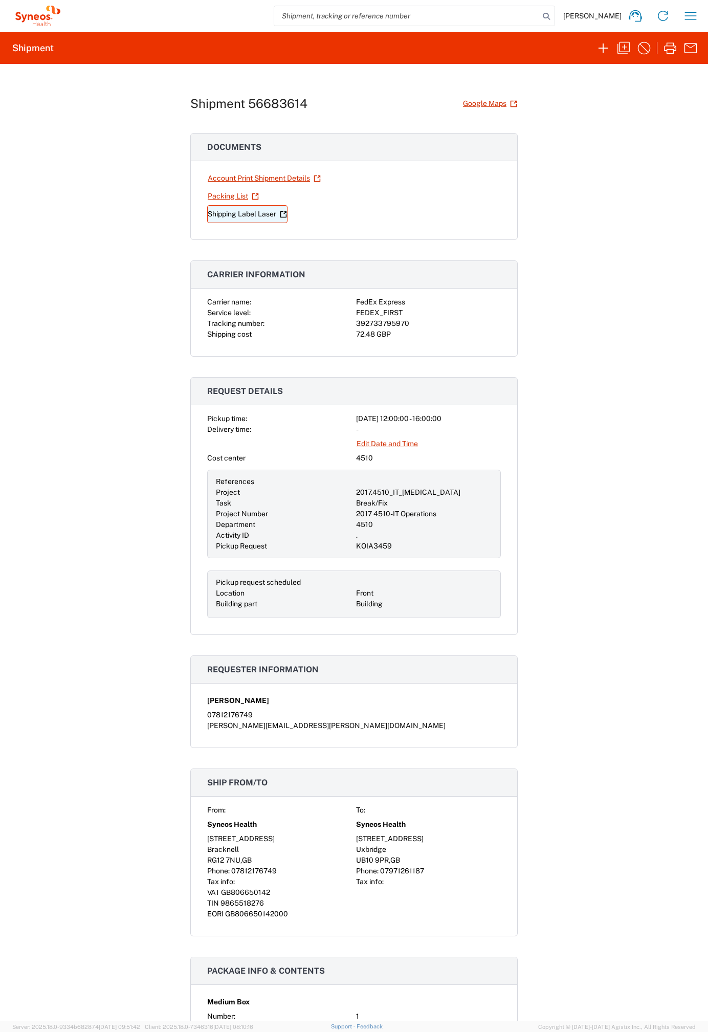
click at [249, 213] on link "Shipping Label Laser" at bounding box center [247, 214] width 80 height 18
